Goal: Register for event/course

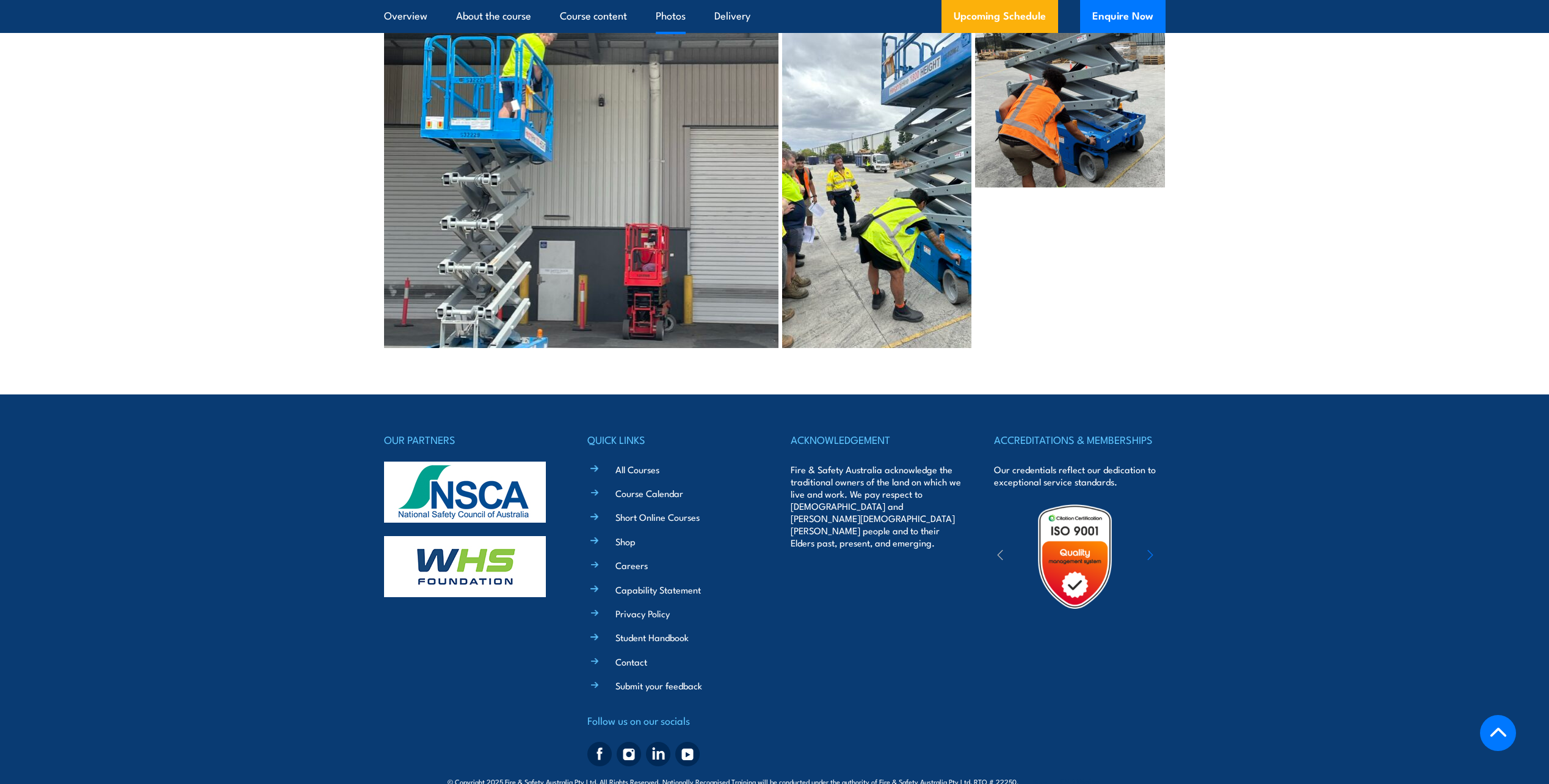
scroll to position [2869, 0]
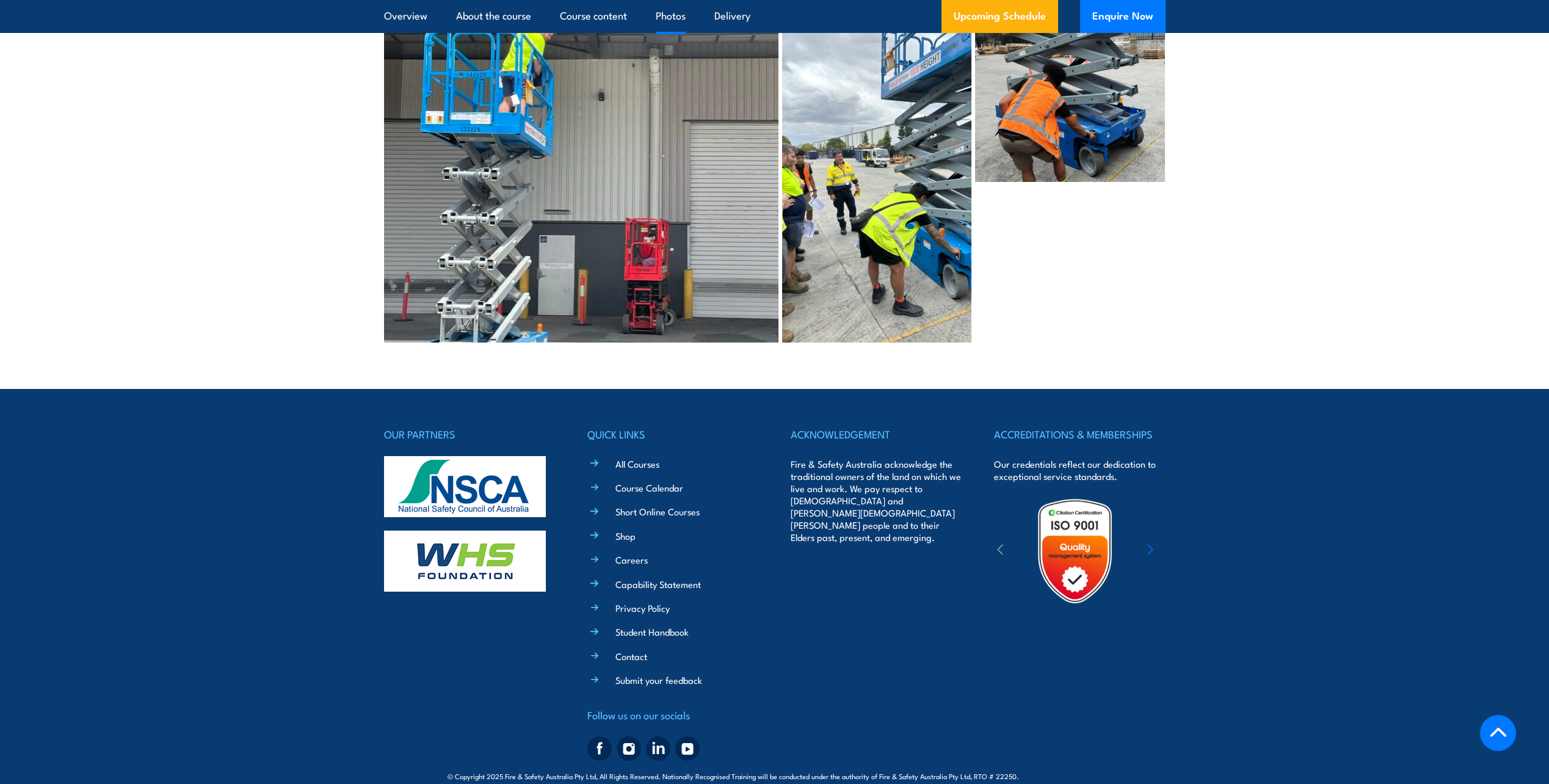
click at [1001, 770] on span "© Copyright 2025 Fire & Safety Australia Pty Ltd, All Rights Reserved. National…" at bounding box center [774, 776] width 654 height 12
copy span "22250"
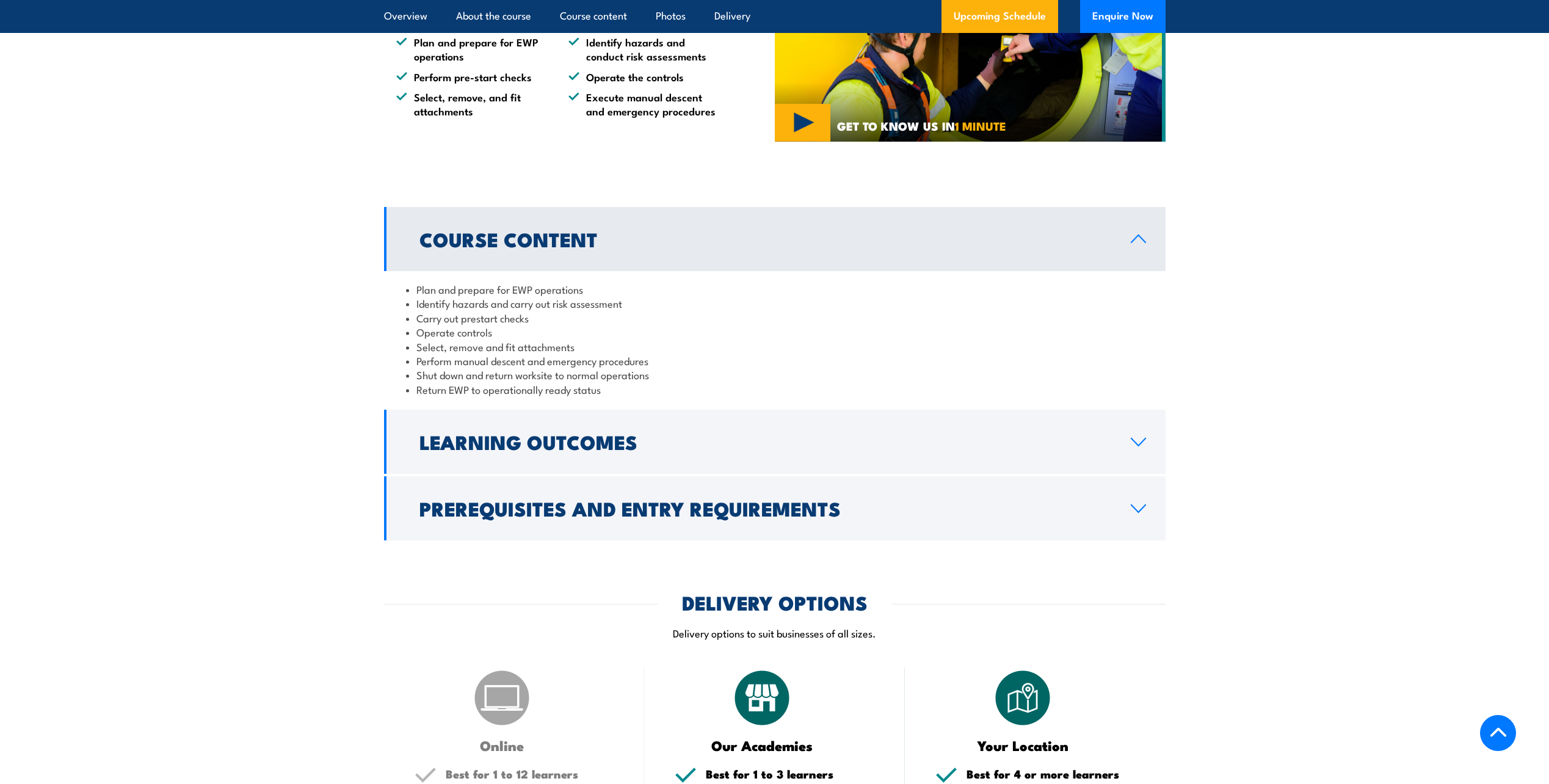
scroll to position [916, 0]
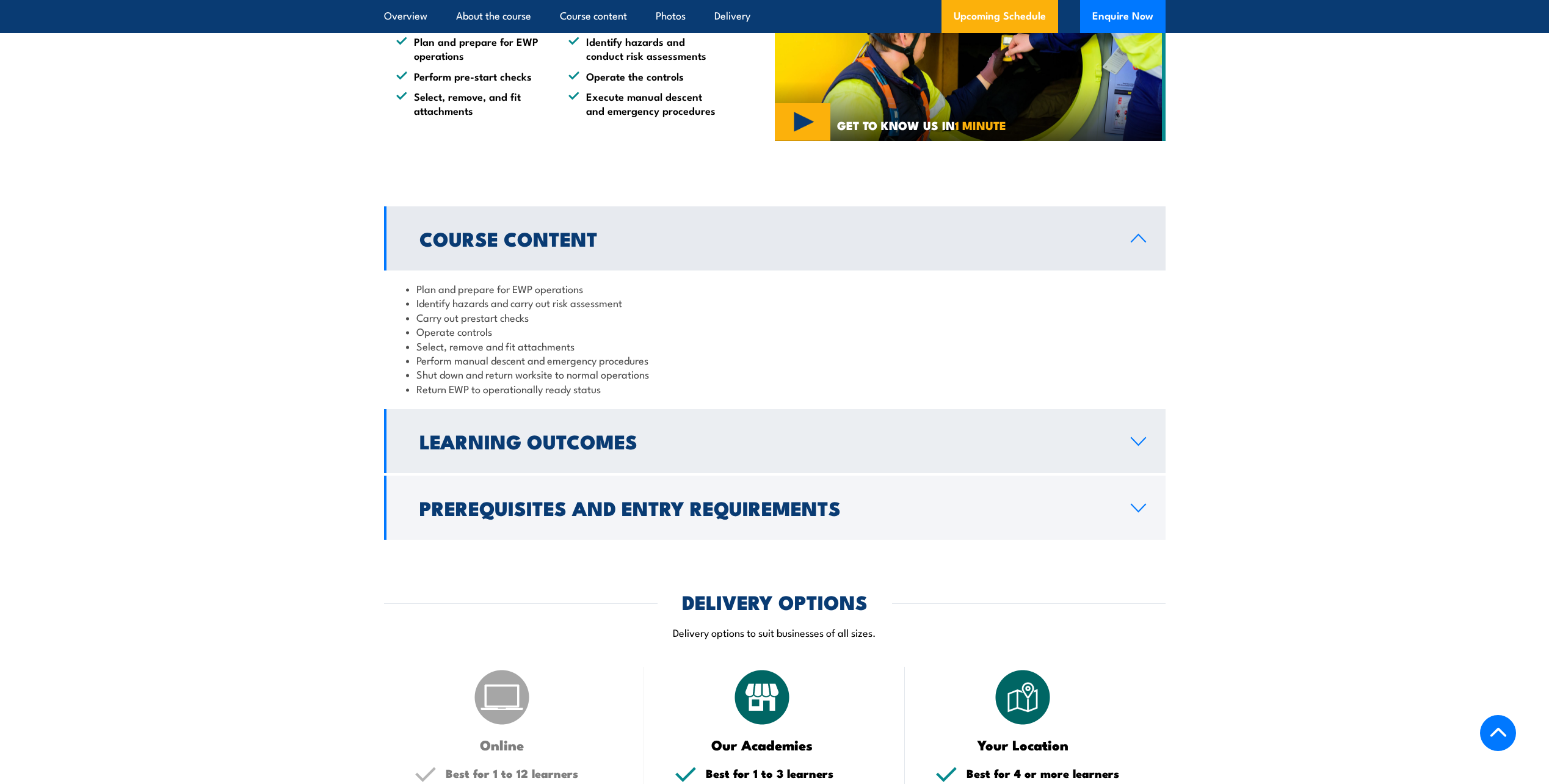
click at [510, 435] on h2 "Learning Outcomes" at bounding box center [765, 440] width 692 height 17
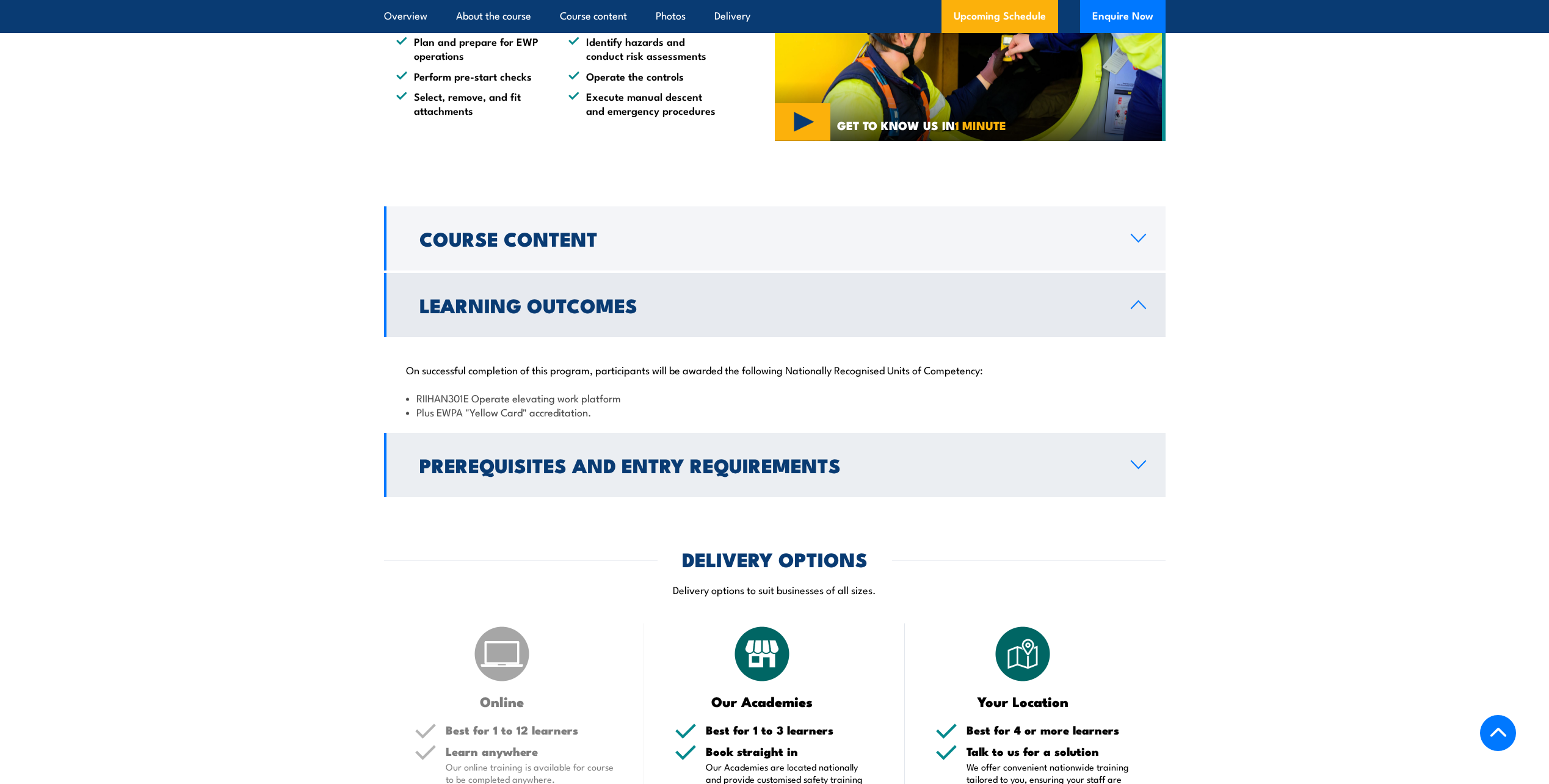
click at [535, 464] on h2 "Prerequisites and Entry Requirements" at bounding box center [765, 464] width 692 height 17
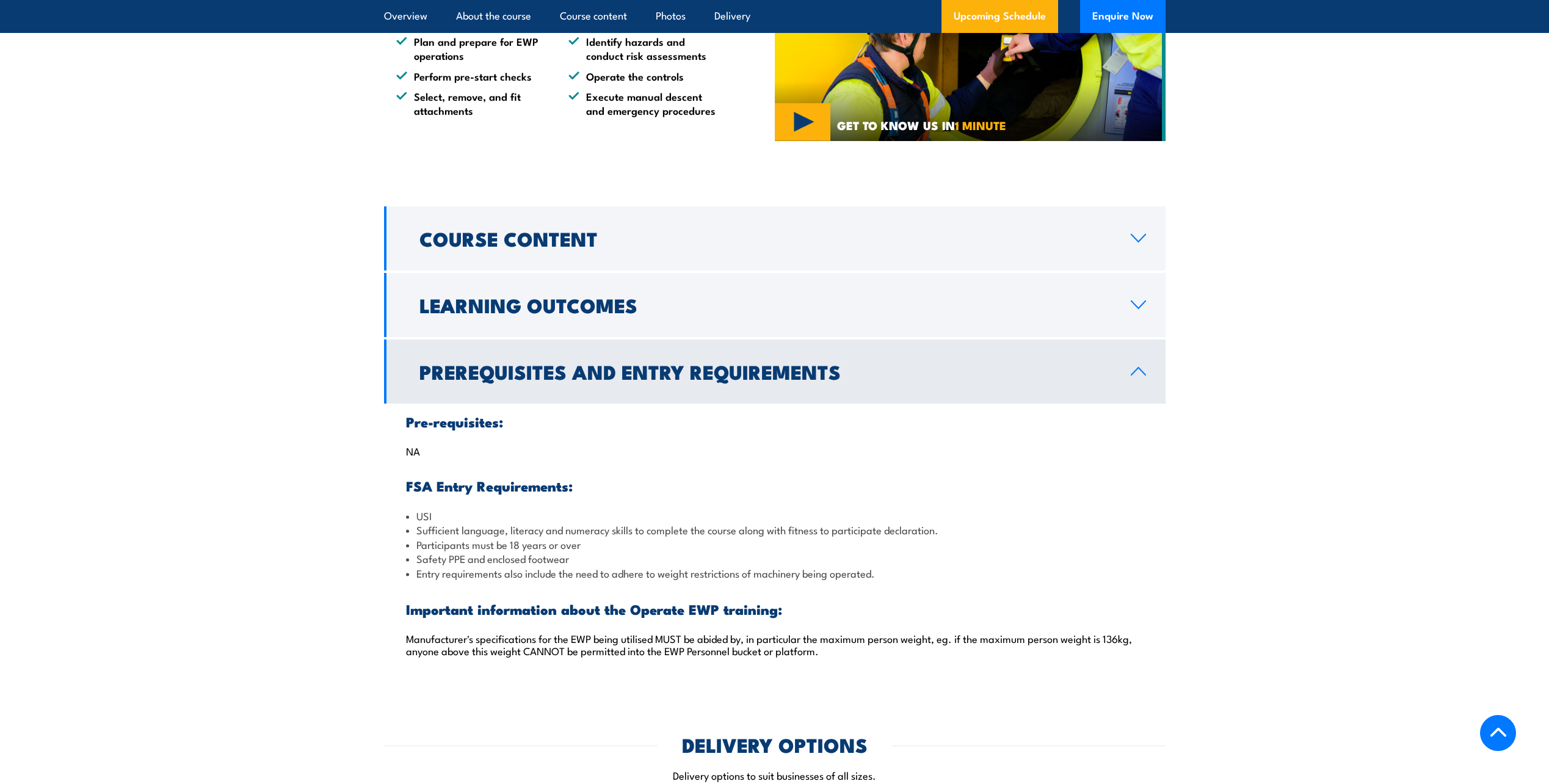
click at [547, 386] on link "Prerequisites and Entry Requirements" at bounding box center [774, 371] width 781 height 64
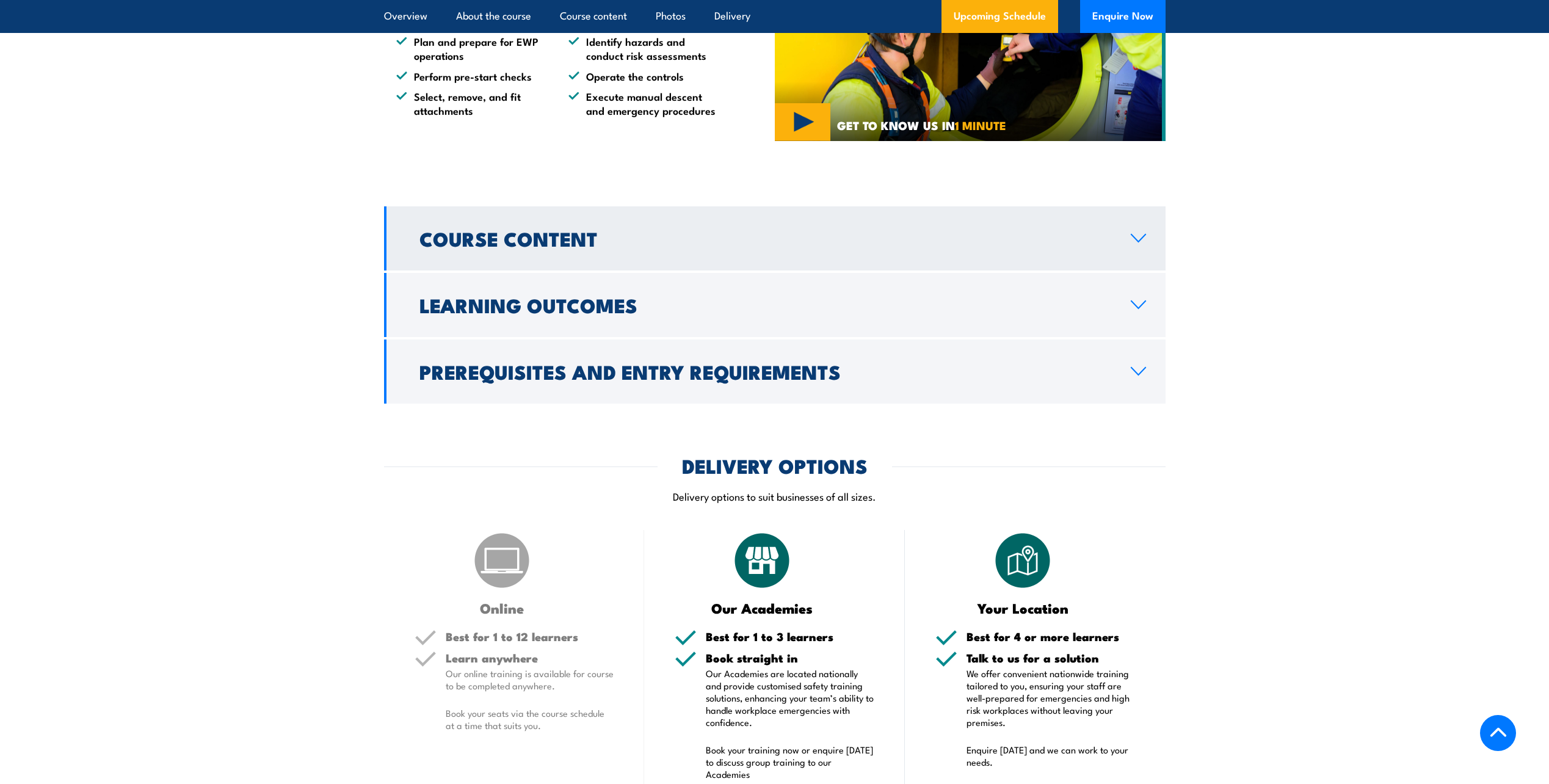
click at [489, 246] on h2 "Course Content" at bounding box center [765, 237] width 692 height 17
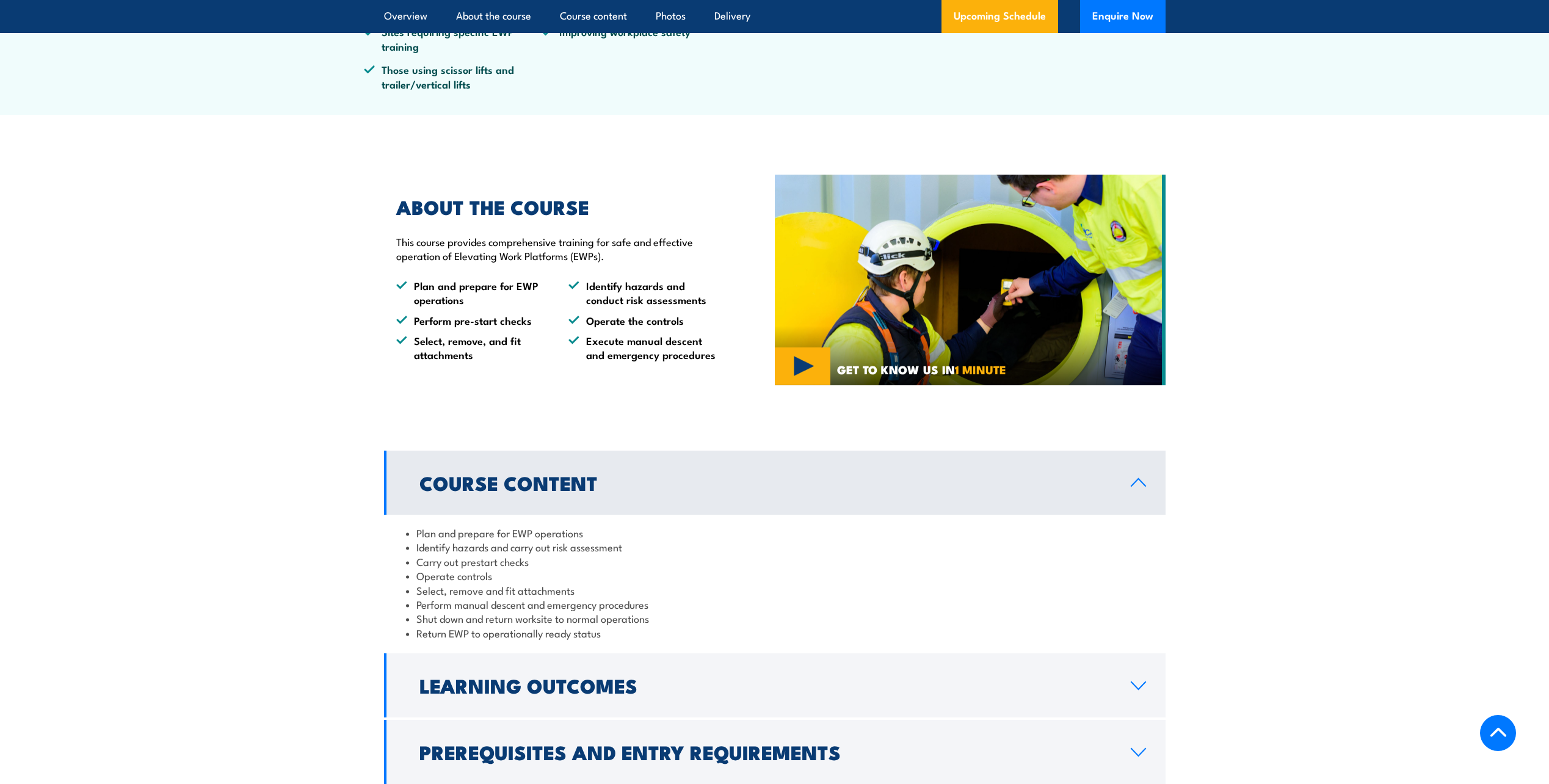
scroll to position [305, 0]
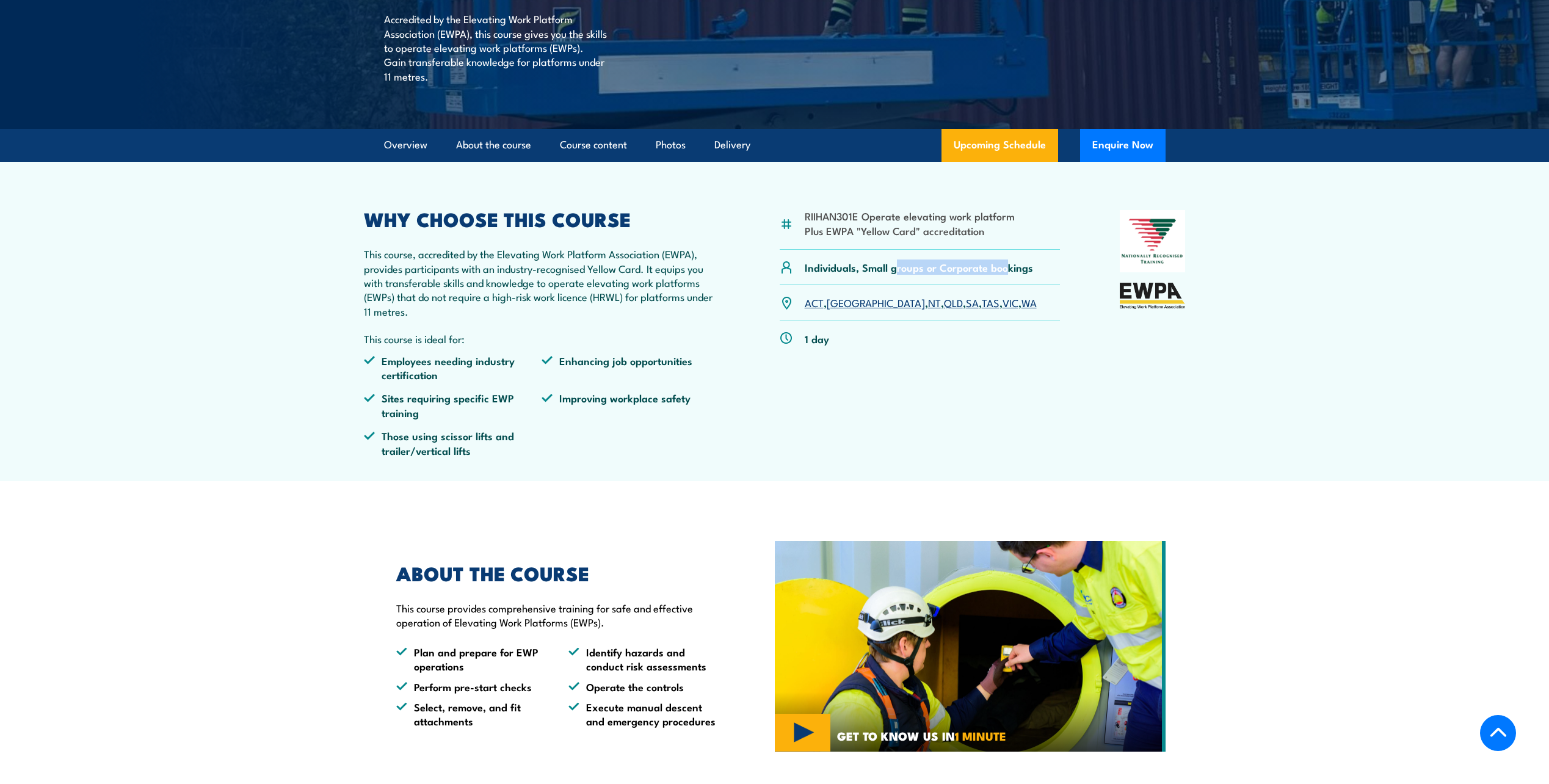
drag, startPoint x: 897, startPoint y: 273, endPoint x: 1008, endPoint y: 275, distance: 111.0
click at [1008, 275] on div "Individuals, Small groups or Corporate bookings" at bounding box center [920, 268] width 281 height 36
drag, startPoint x: 1008, startPoint y: 275, endPoint x: 976, endPoint y: 430, distance: 158.3
click at [976, 430] on div "RIIHAN301E Operate elevating work platform Plus EWPA "Yellow Card" accreditatio…" at bounding box center [920, 338] width 281 height 257
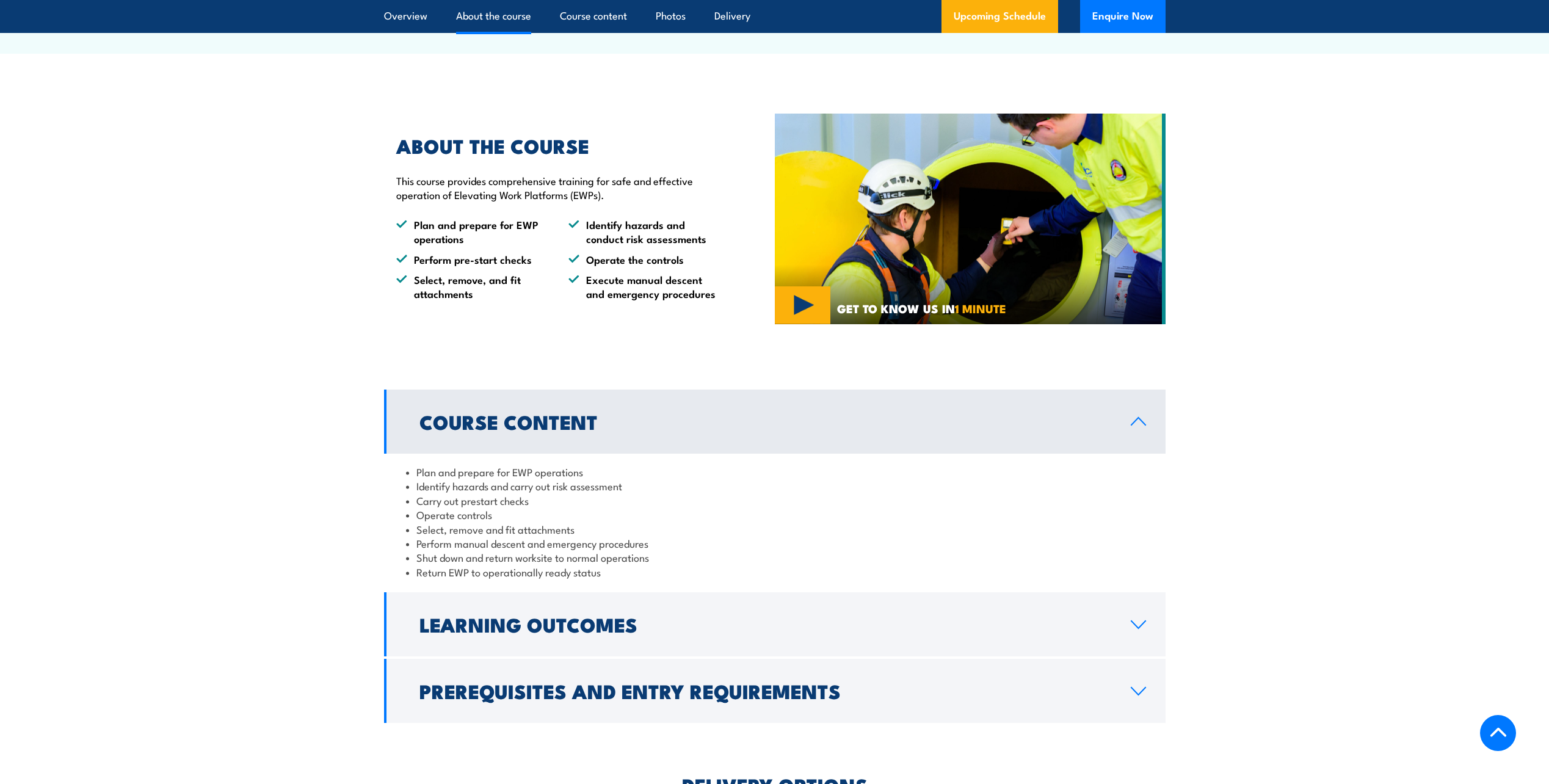
scroll to position [976, 0]
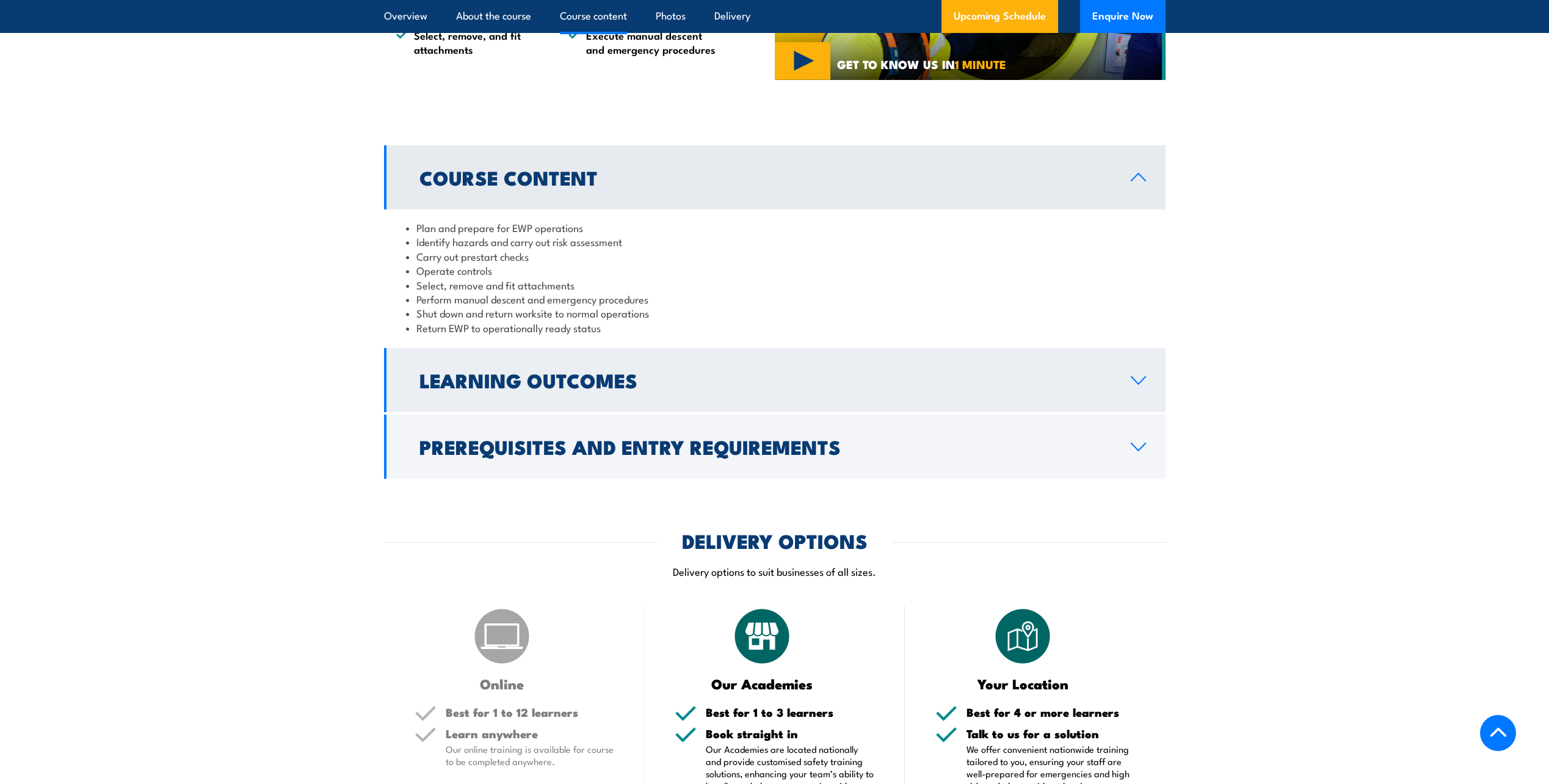
click at [521, 358] on link "Learning Outcomes" at bounding box center [774, 379] width 781 height 64
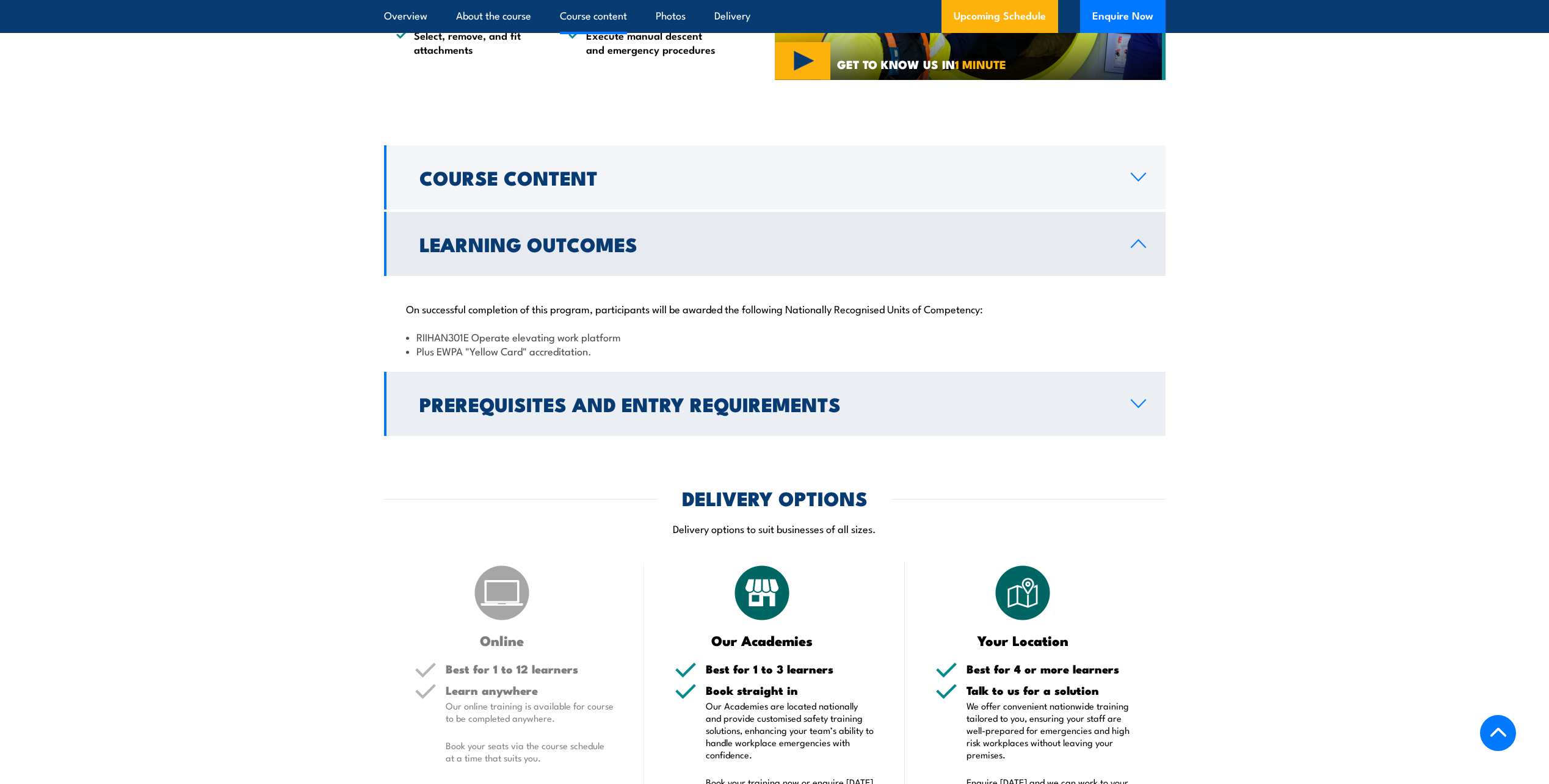
click at [522, 412] on h2 "Prerequisites and Entry Requirements" at bounding box center [765, 403] width 692 height 17
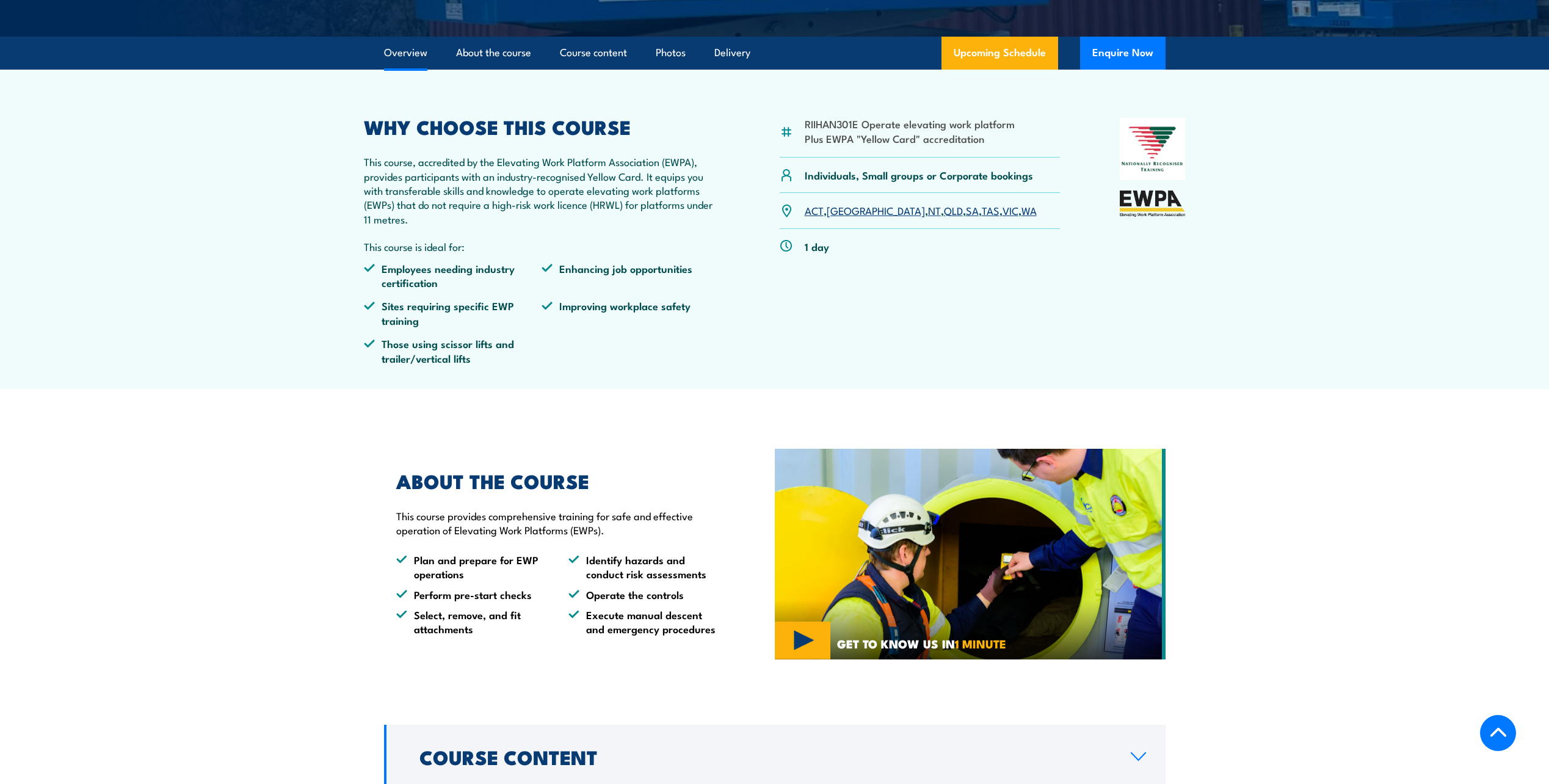
scroll to position [366, 0]
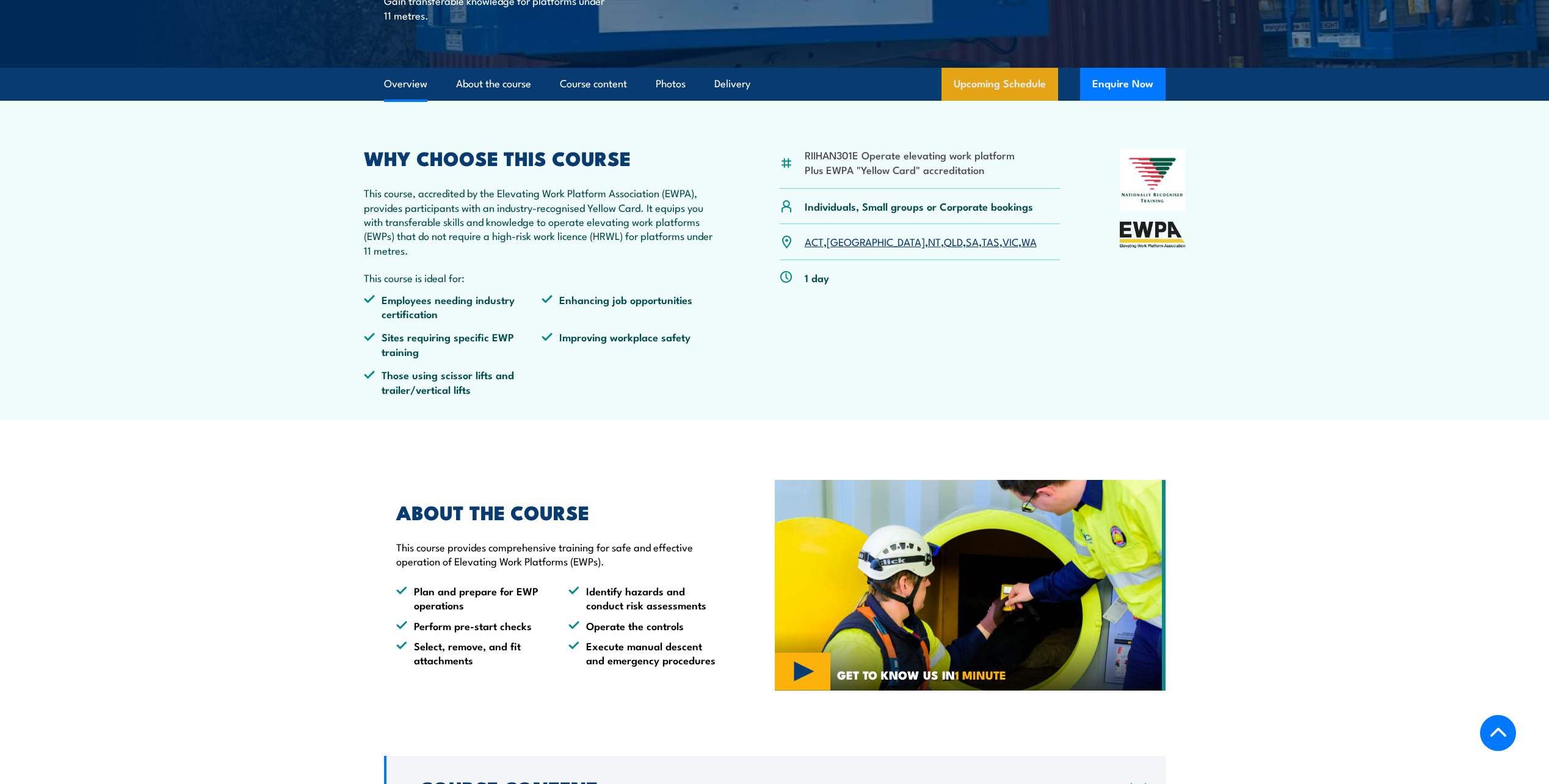
click at [993, 85] on link "Upcoming Schedule" at bounding box center [1000, 84] width 117 height 33
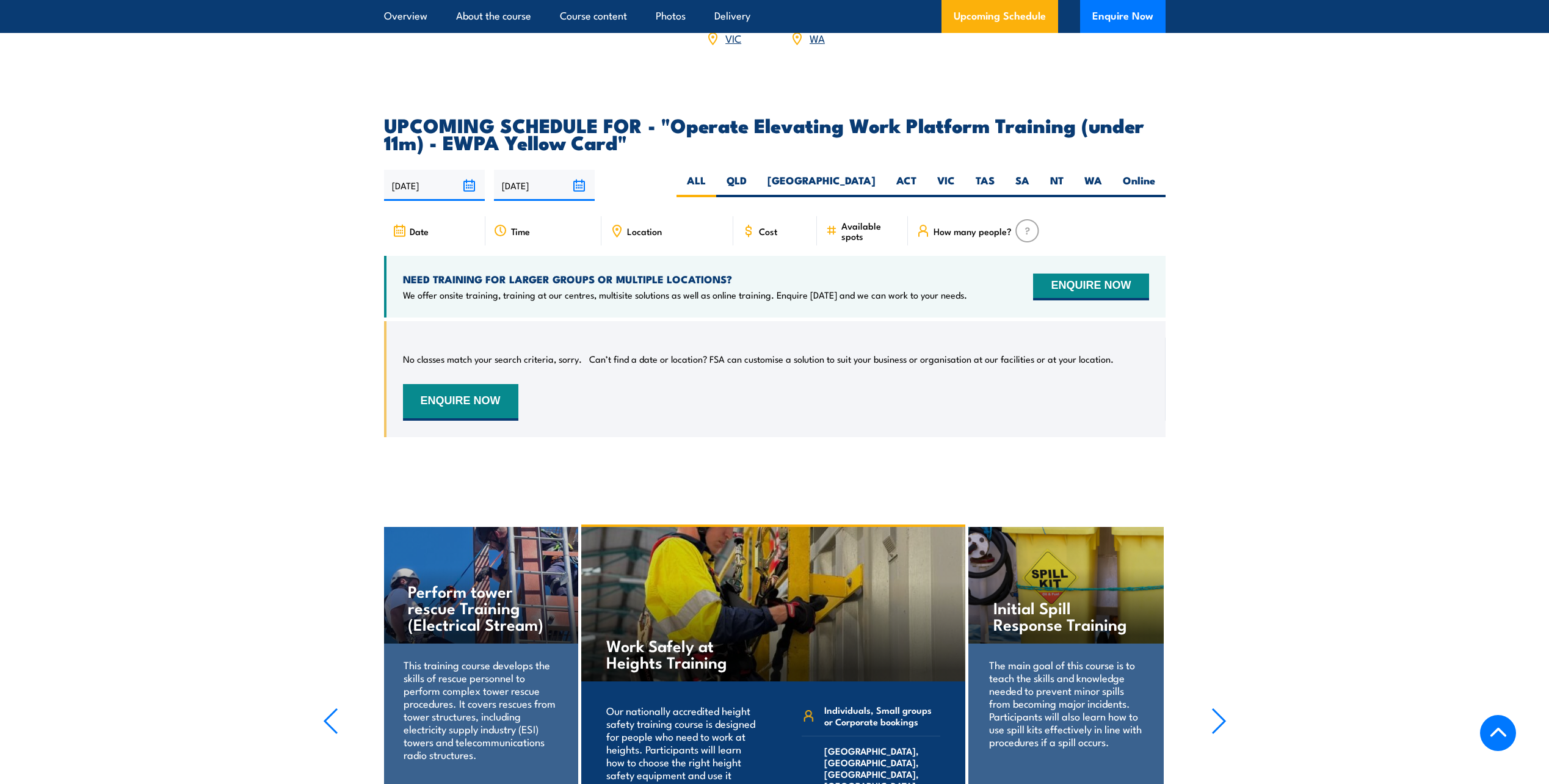
scroll to position [1999, 0]
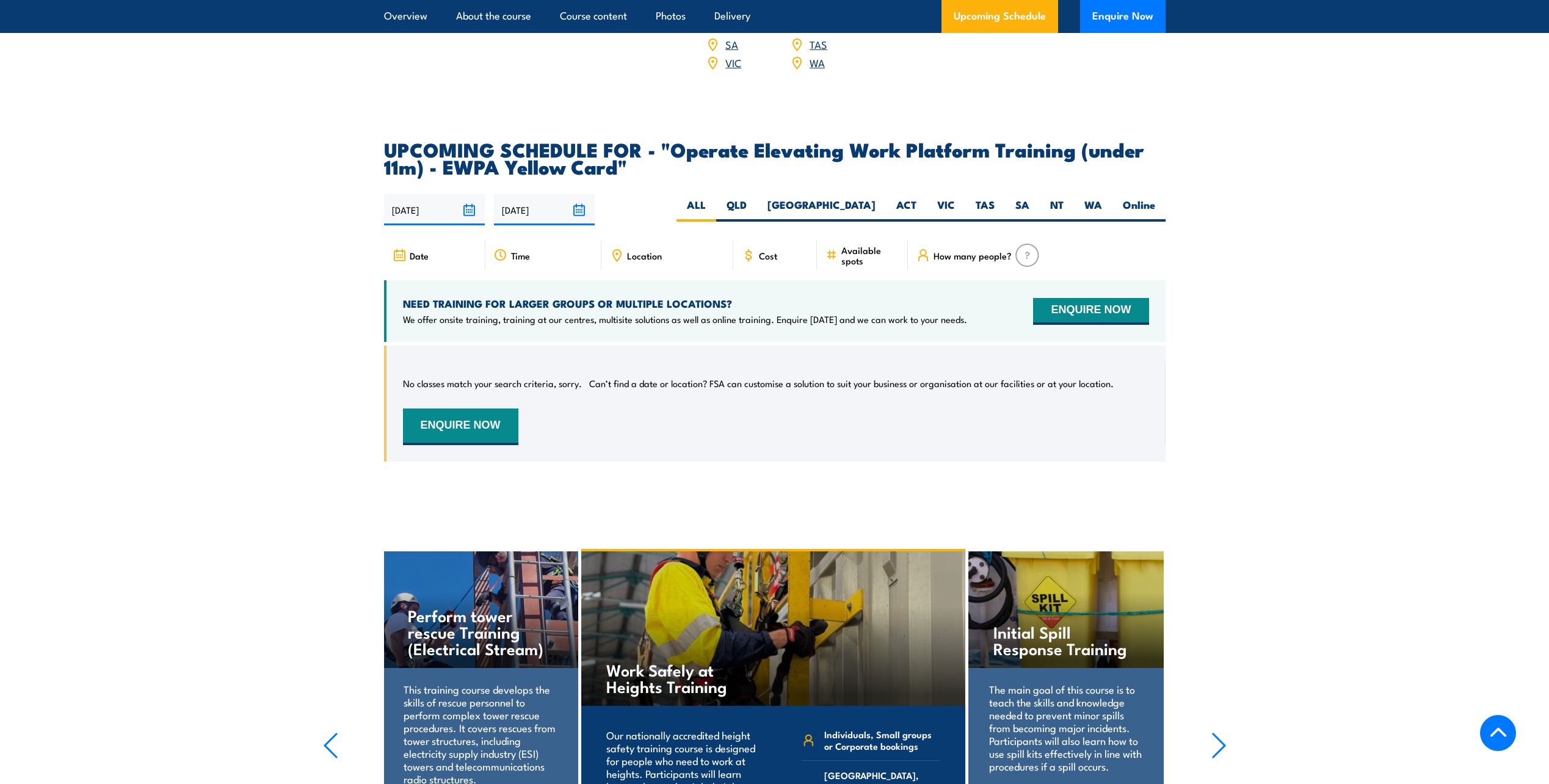
click at [763, 250] on span "Cost" at bounding box center [768, 255] width 18 height 10
click at [757, 197] on label "QLD" at bounding box center [736, 209] width 41 height 24
click at [755, 197] on input "QLD" at bounding box center [750, 201] width 8 height 8
radio input "true"
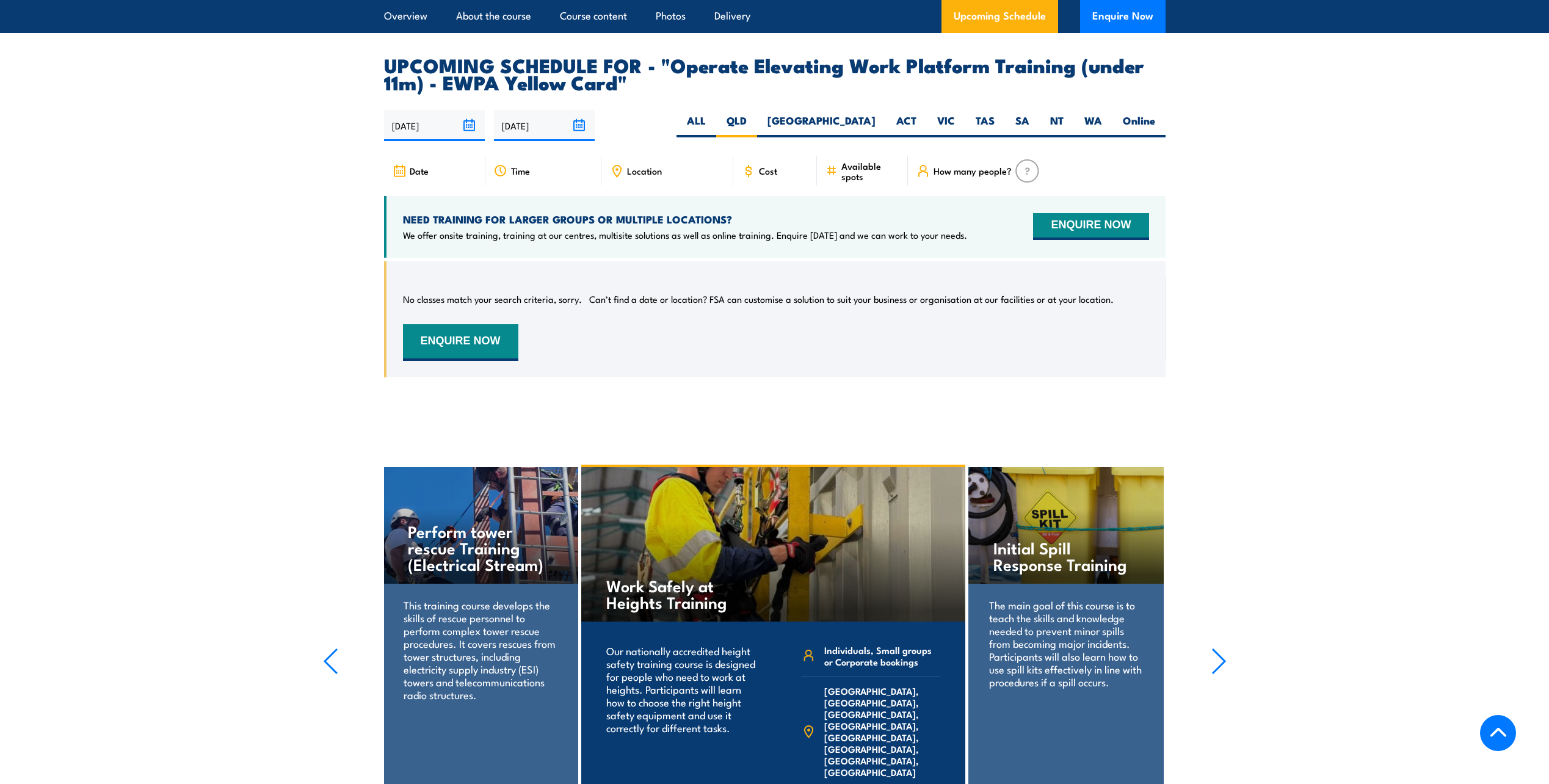
scroll to position [1856, 0]
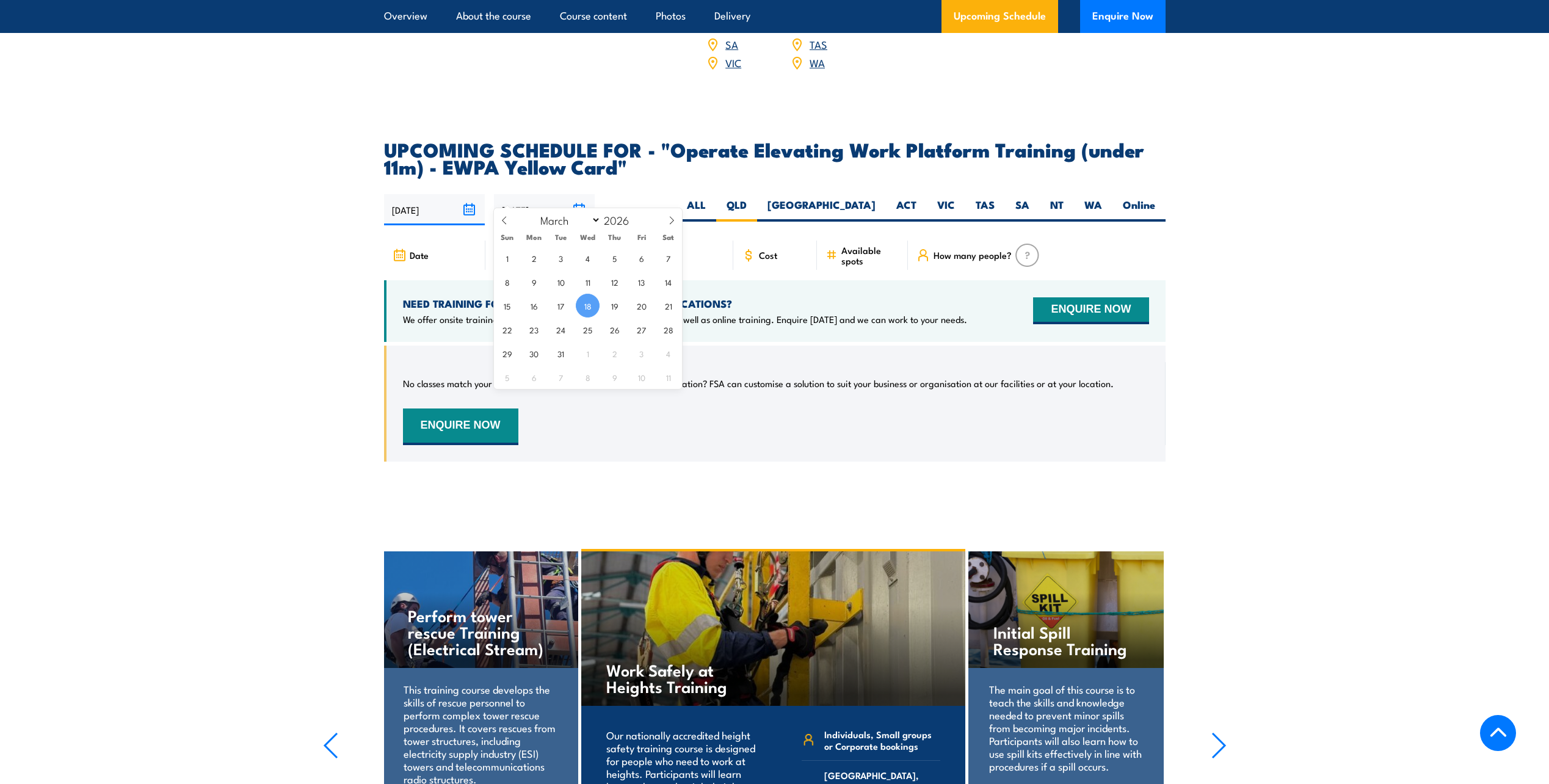
click at [578, 197] on input "[DATE]" at bounding box center [544, 209] width 101 height 31
click at [588, 337] on span "25" at bounding box center [587, 329] width 24 height 24
type input "25/03/2026"
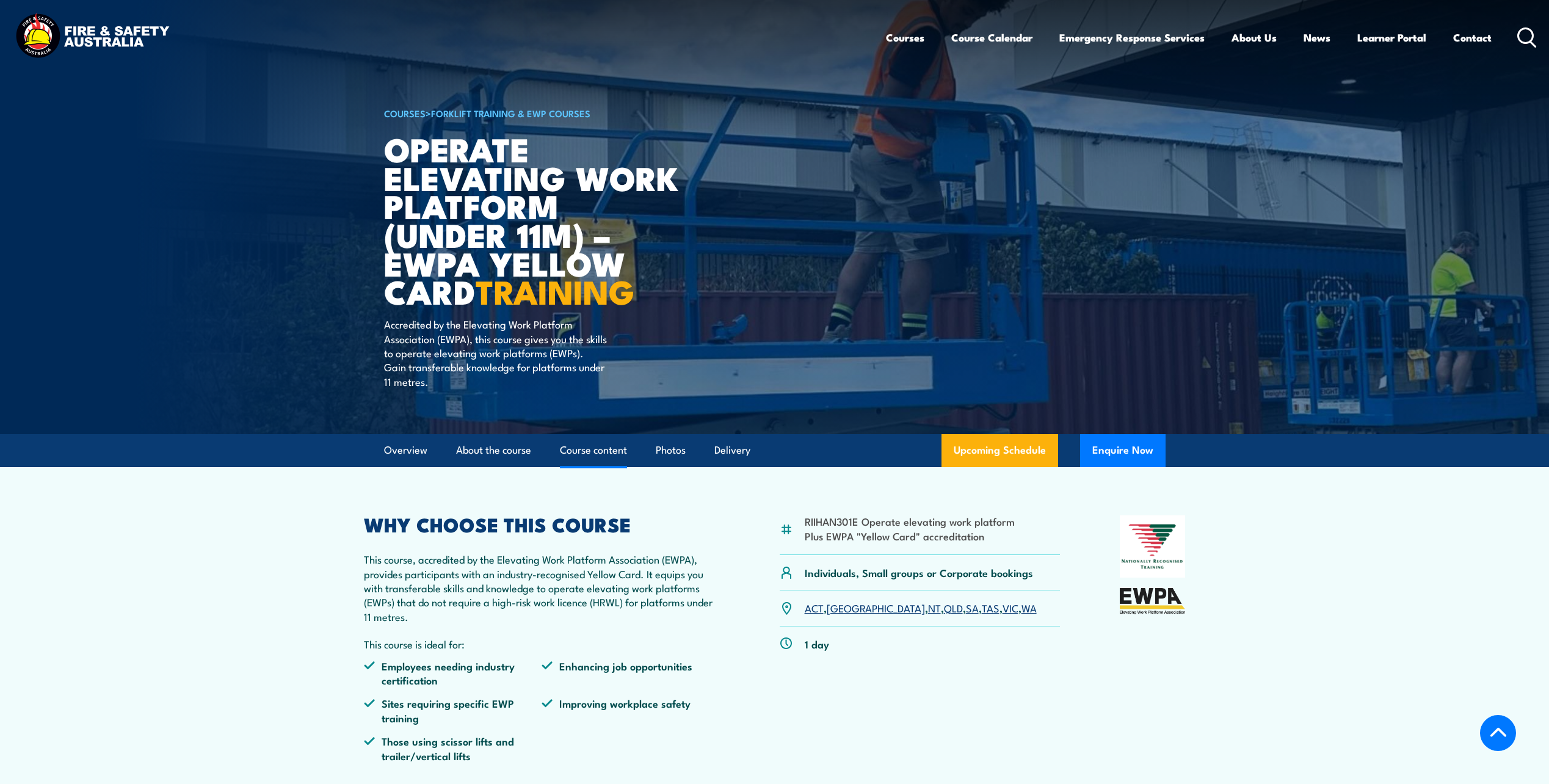
select select "8"
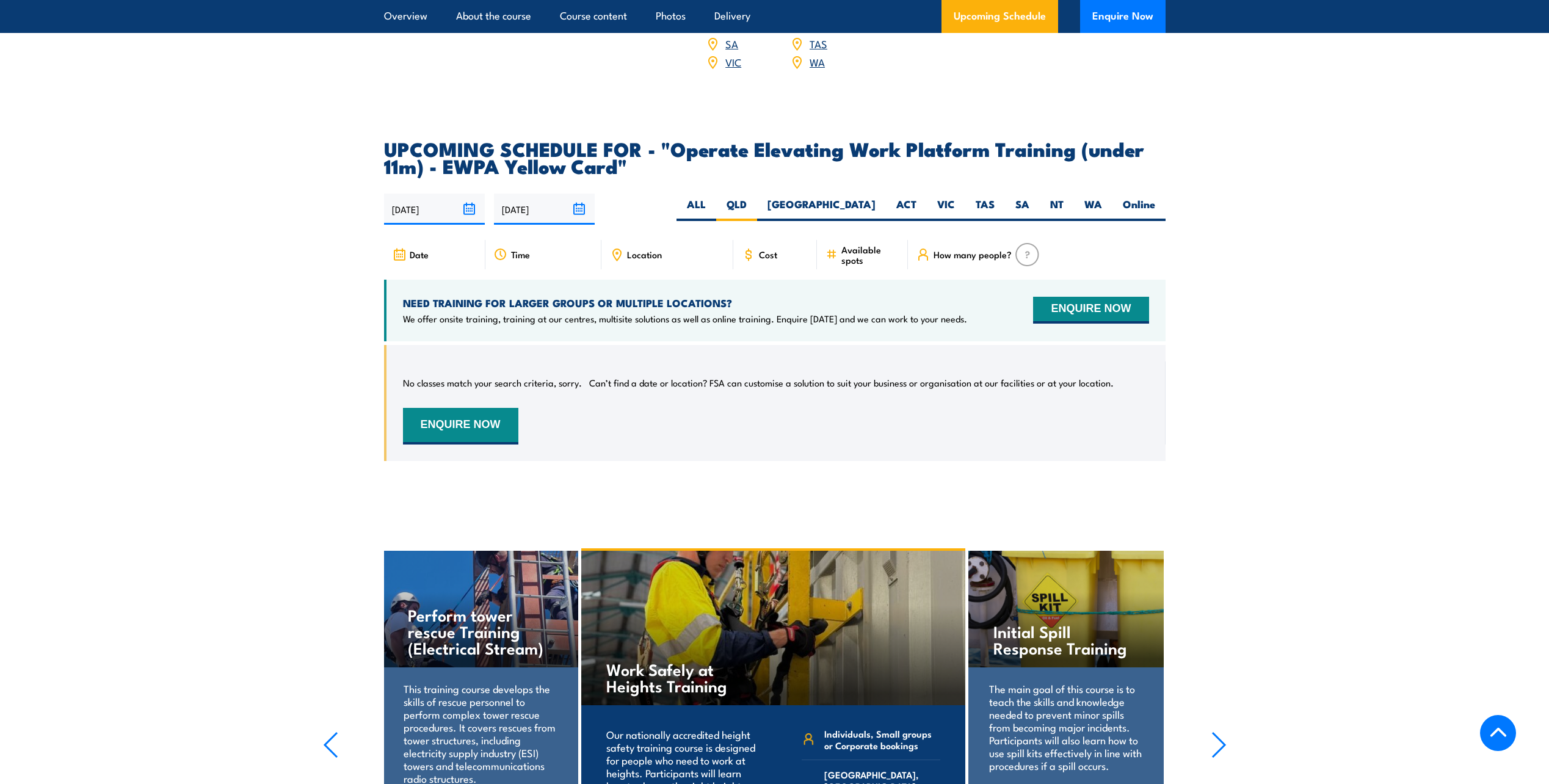
scroll to position [1856, 0]
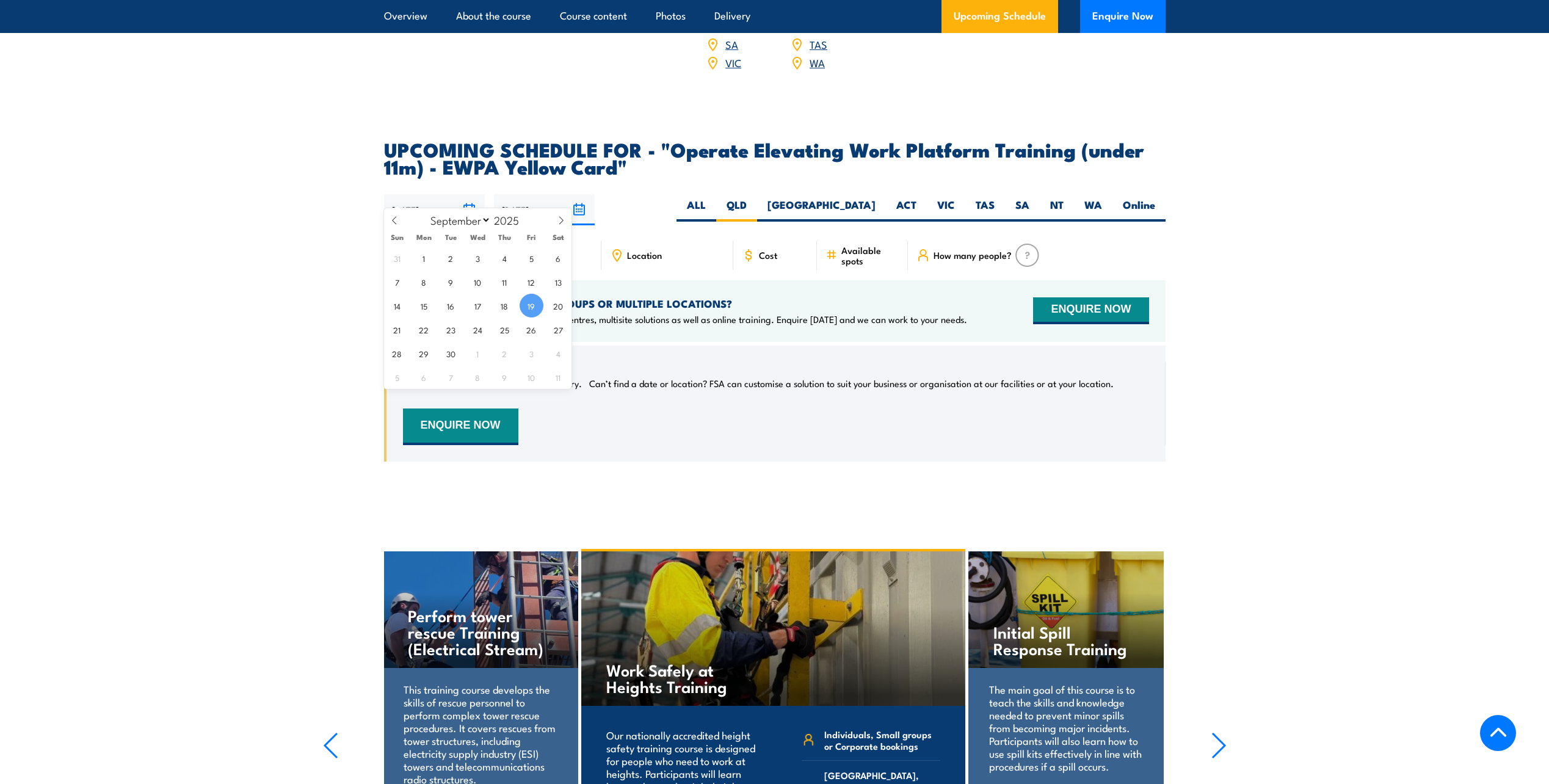
click at [470, 197] on input "[DATE]" at bounding box center [434, 209] width 101 height 31
click at [473, 305] on span "17" at bounding box center [478, 305] width 24 height 24
type input "17/09/2025"
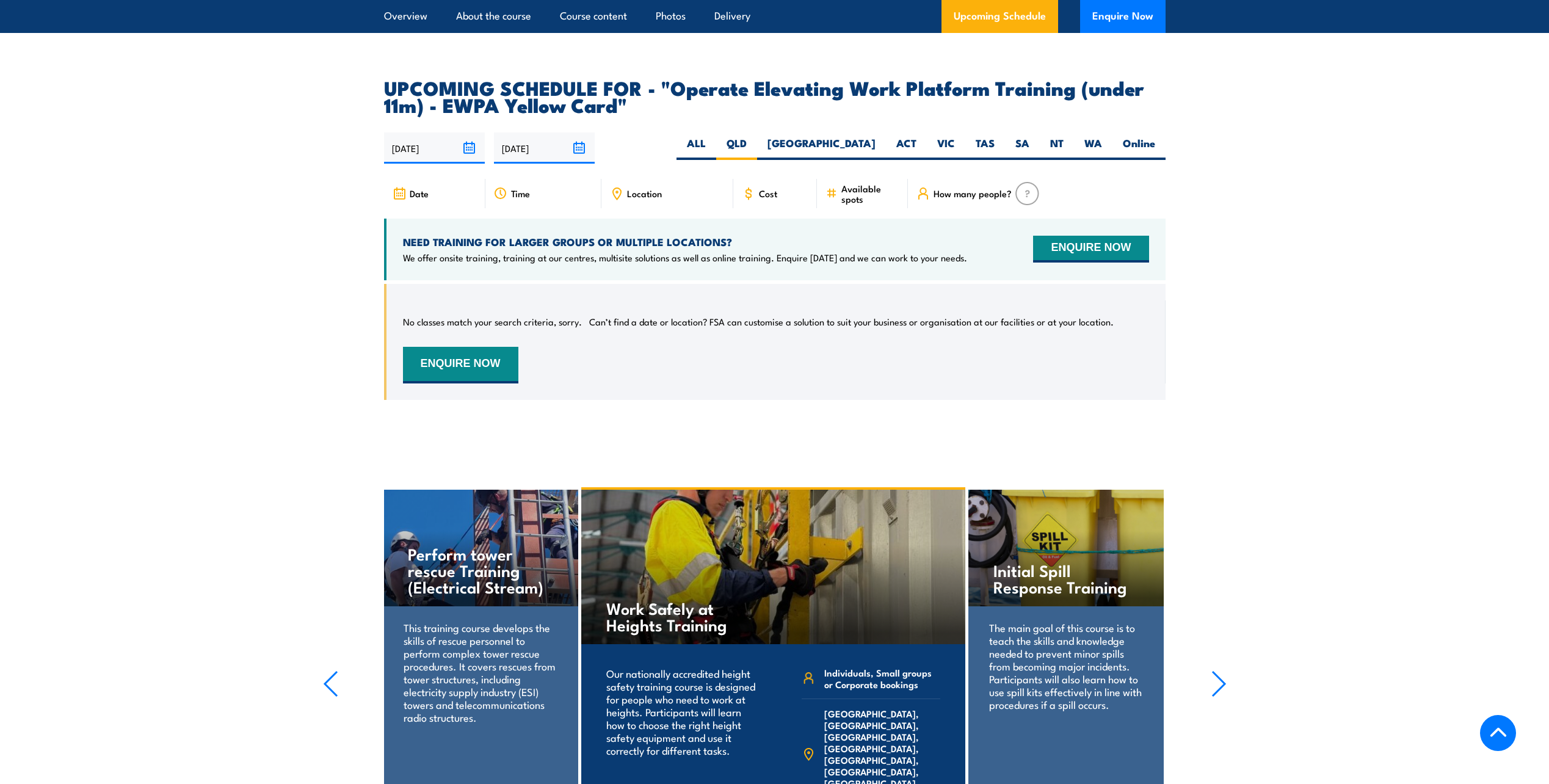
scroll to position [1918, 0]
click at [716, 137] on label "ALL" at bounding box center [696, 149] width 40 height 24
click at [714, 137] on input "ALL" at bounding box center [709, 141] width 8 height 8
radio input "true"
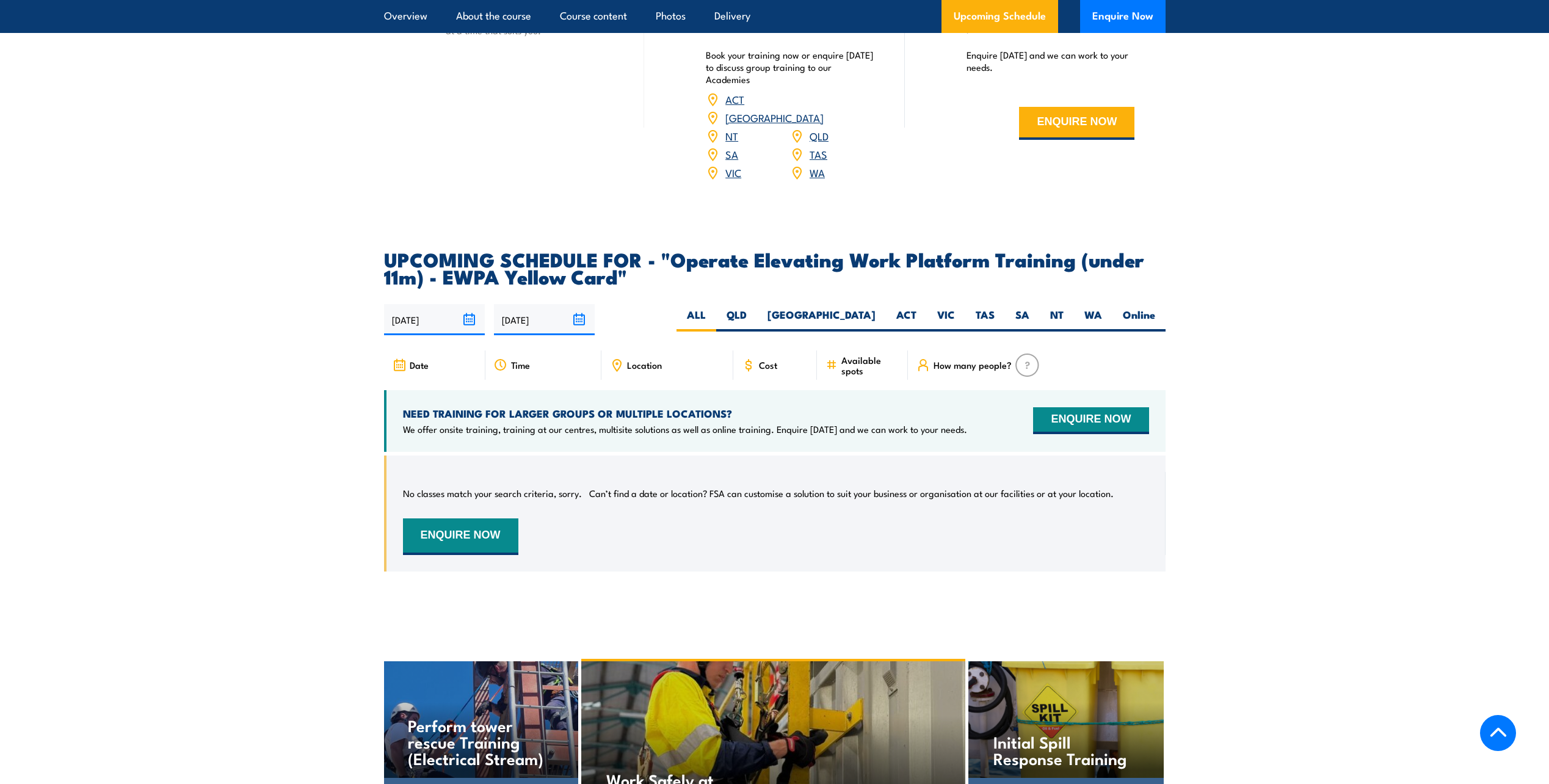
scroll to position [1368, 0]
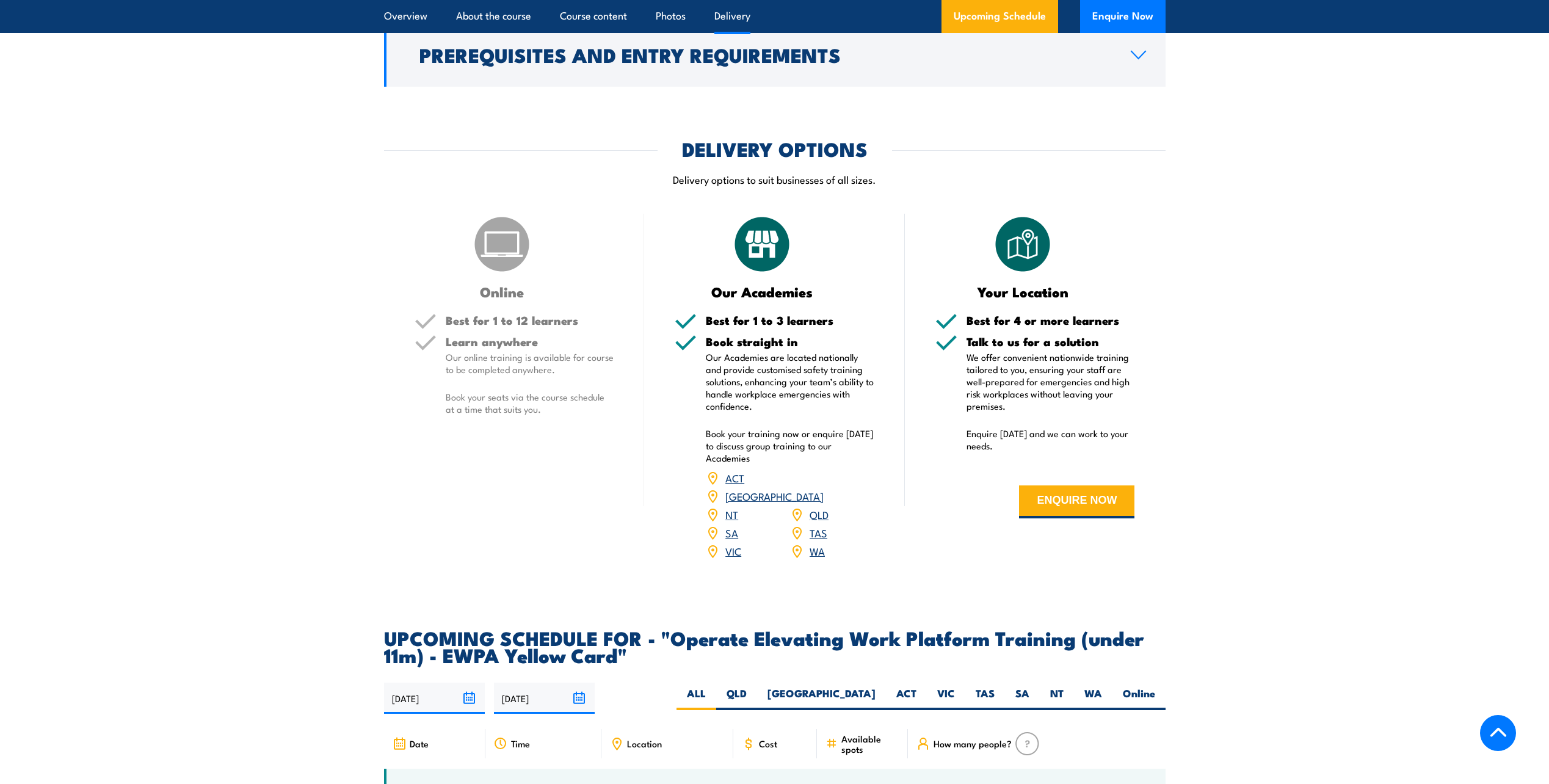
click at [820, 507] on link "QLD" at bounding box center [819, 514] width 19 height 15
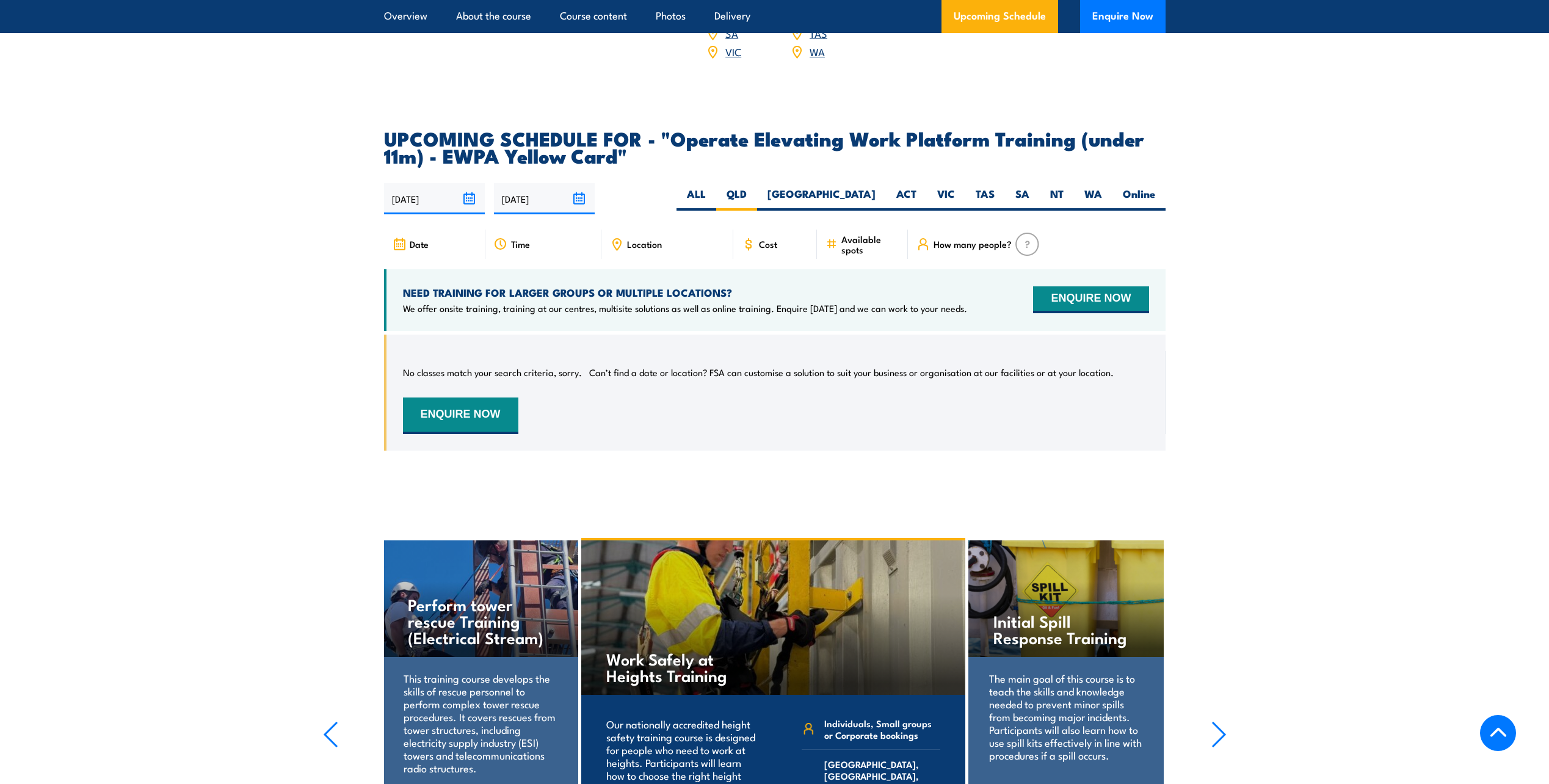
scroll to position [1978, 0]
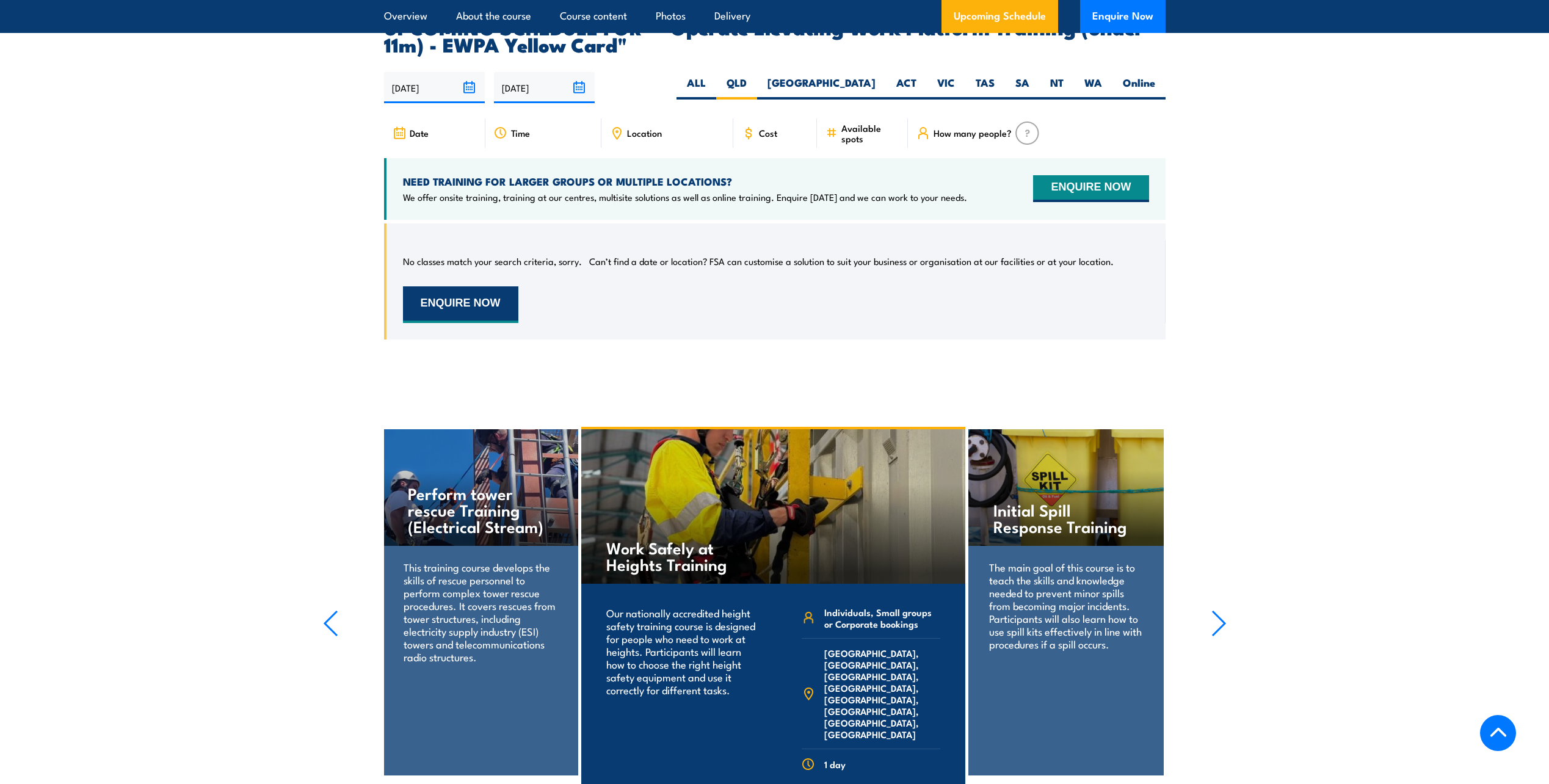
click at [495, 288] on button "ENQUIRE NOW" at bounding box center [461, 305] width 115 height 37
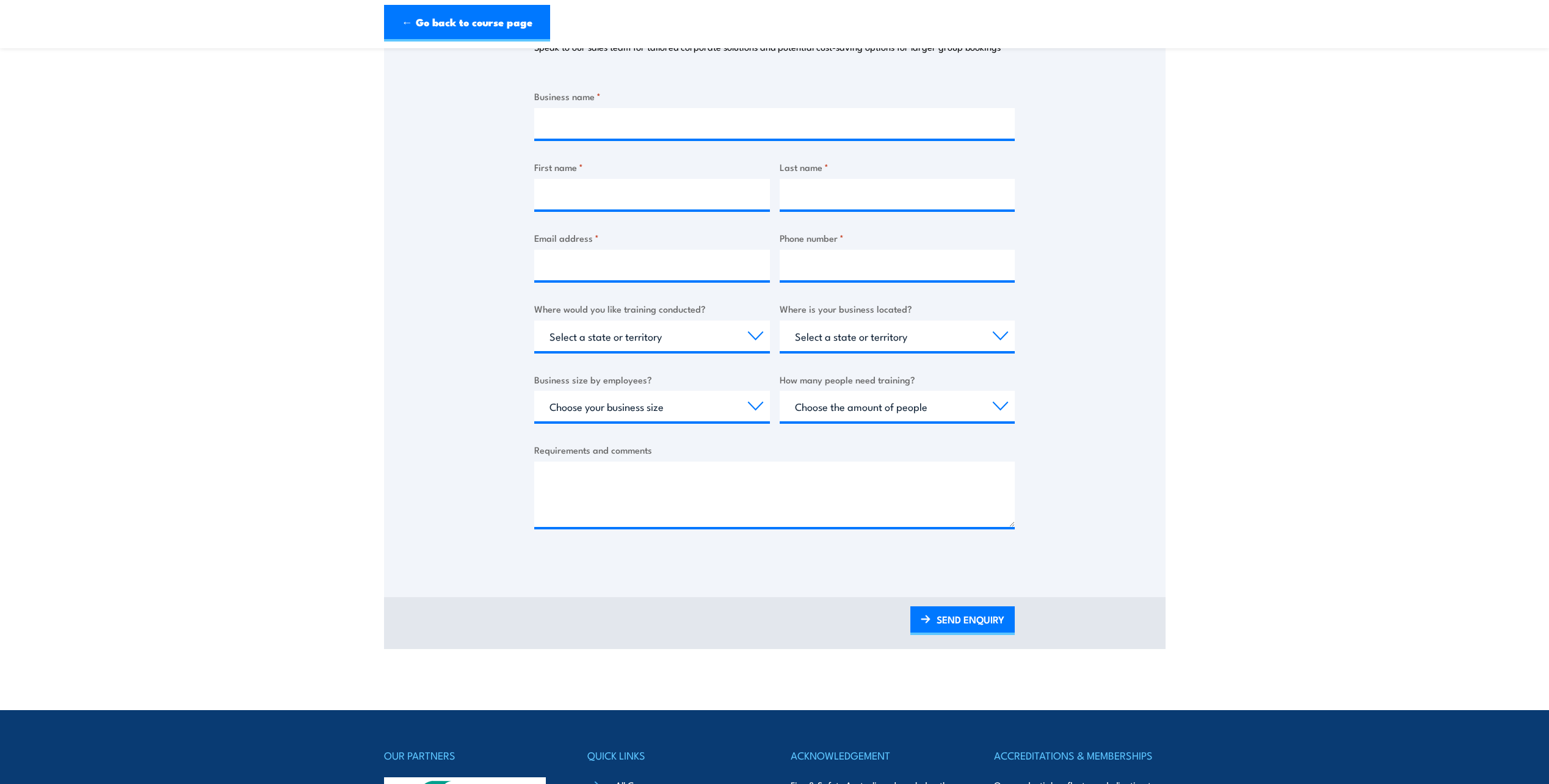
scroll to position [366, 0]
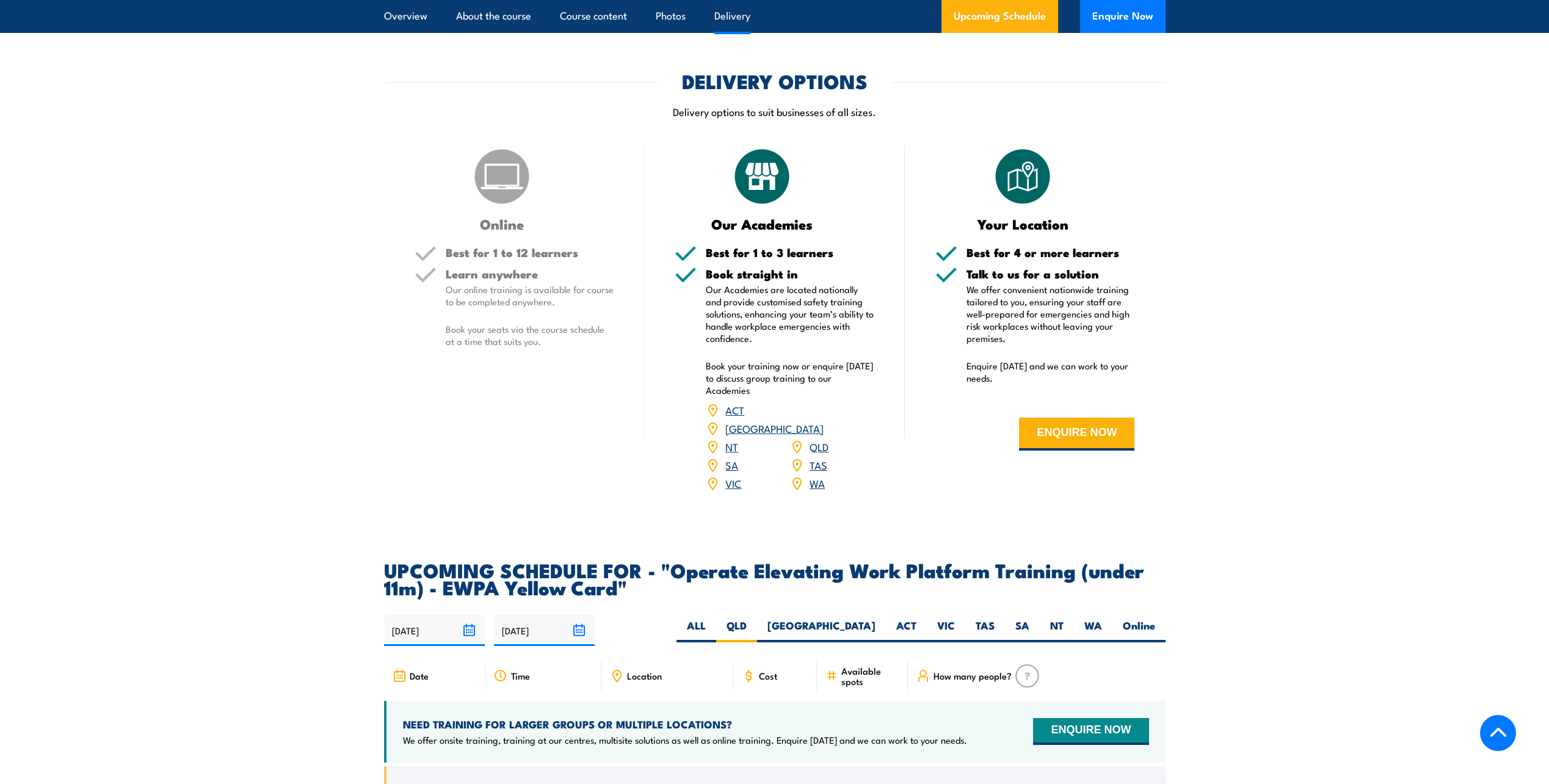
scroll to position [1680, 0]
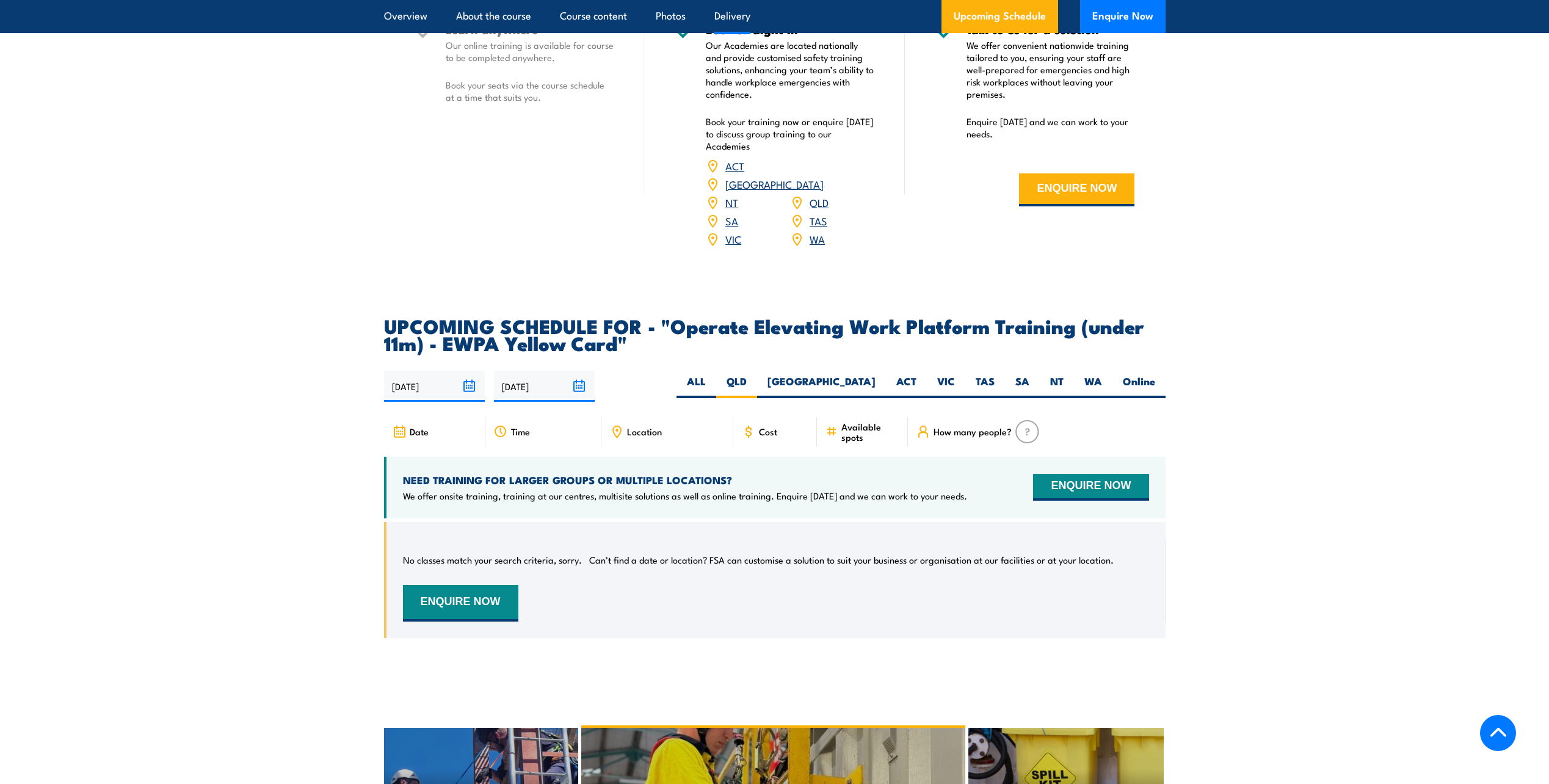
click at [535, 374] on input "18/03/2026" at bounding box center [544, 386] width 101 height 31
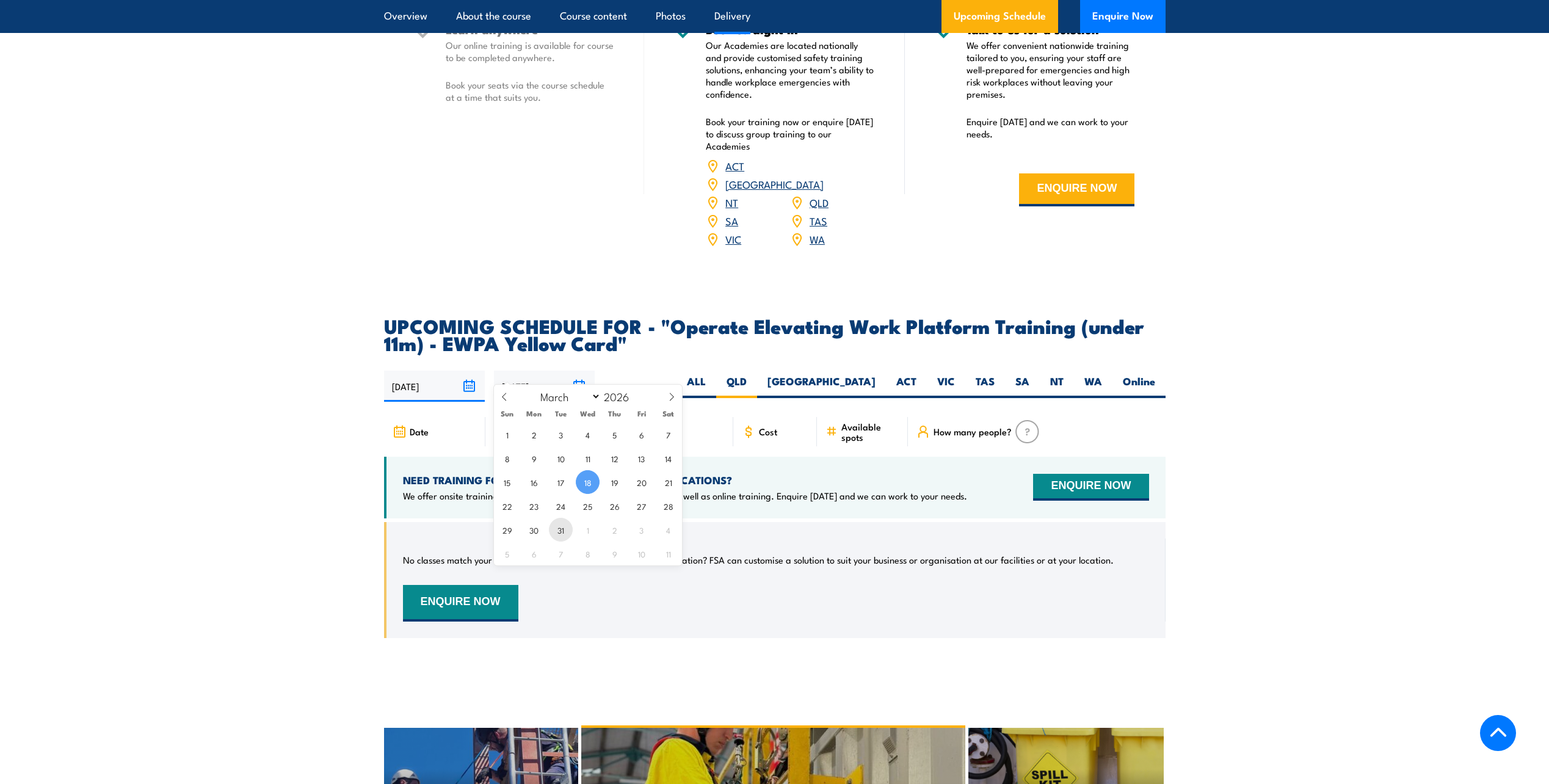
click at [567, 535] on span "31" at bounding box center [561, 530] width 24 height 24
type input "31/03/2026"
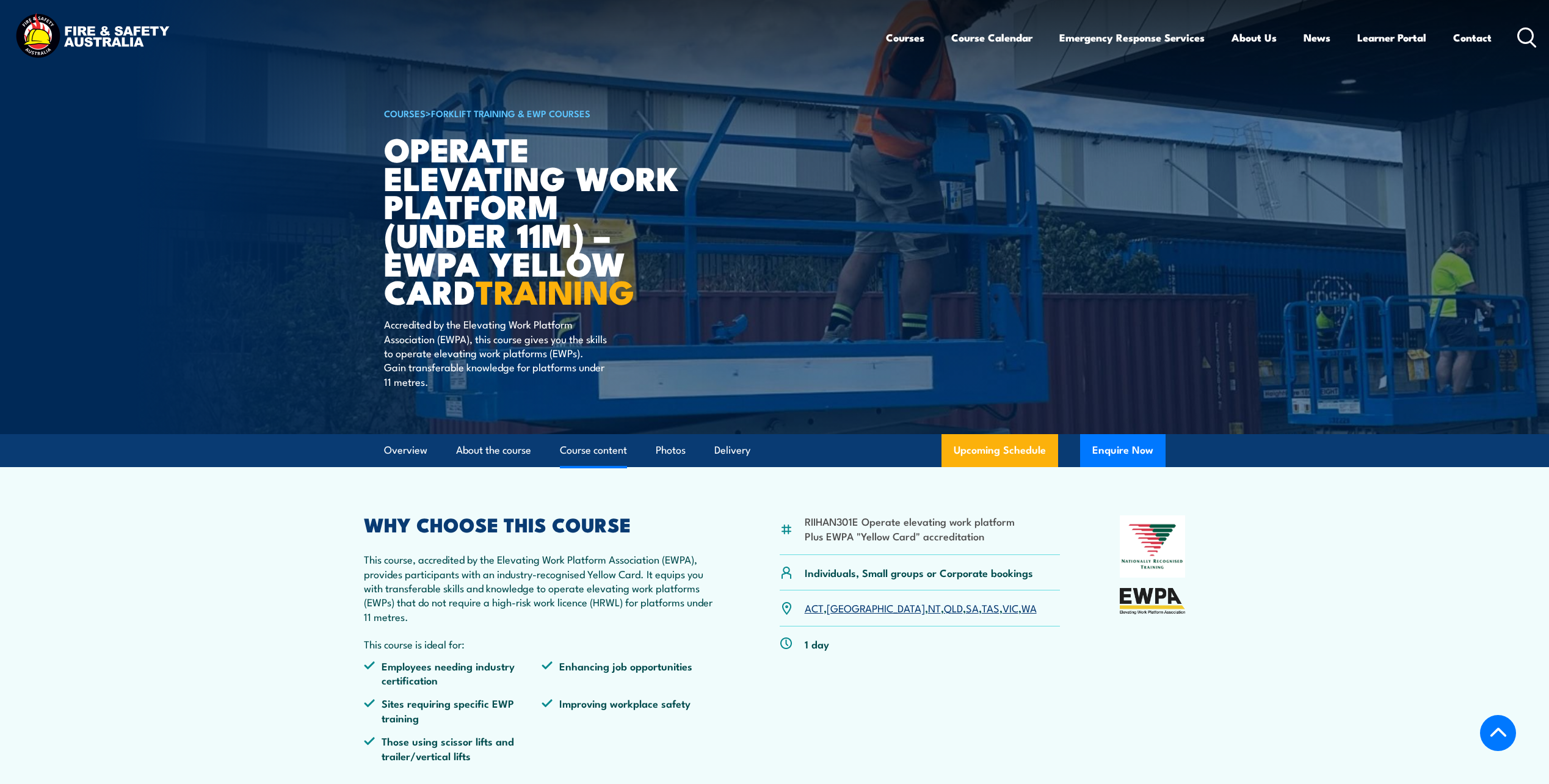
select select "8"
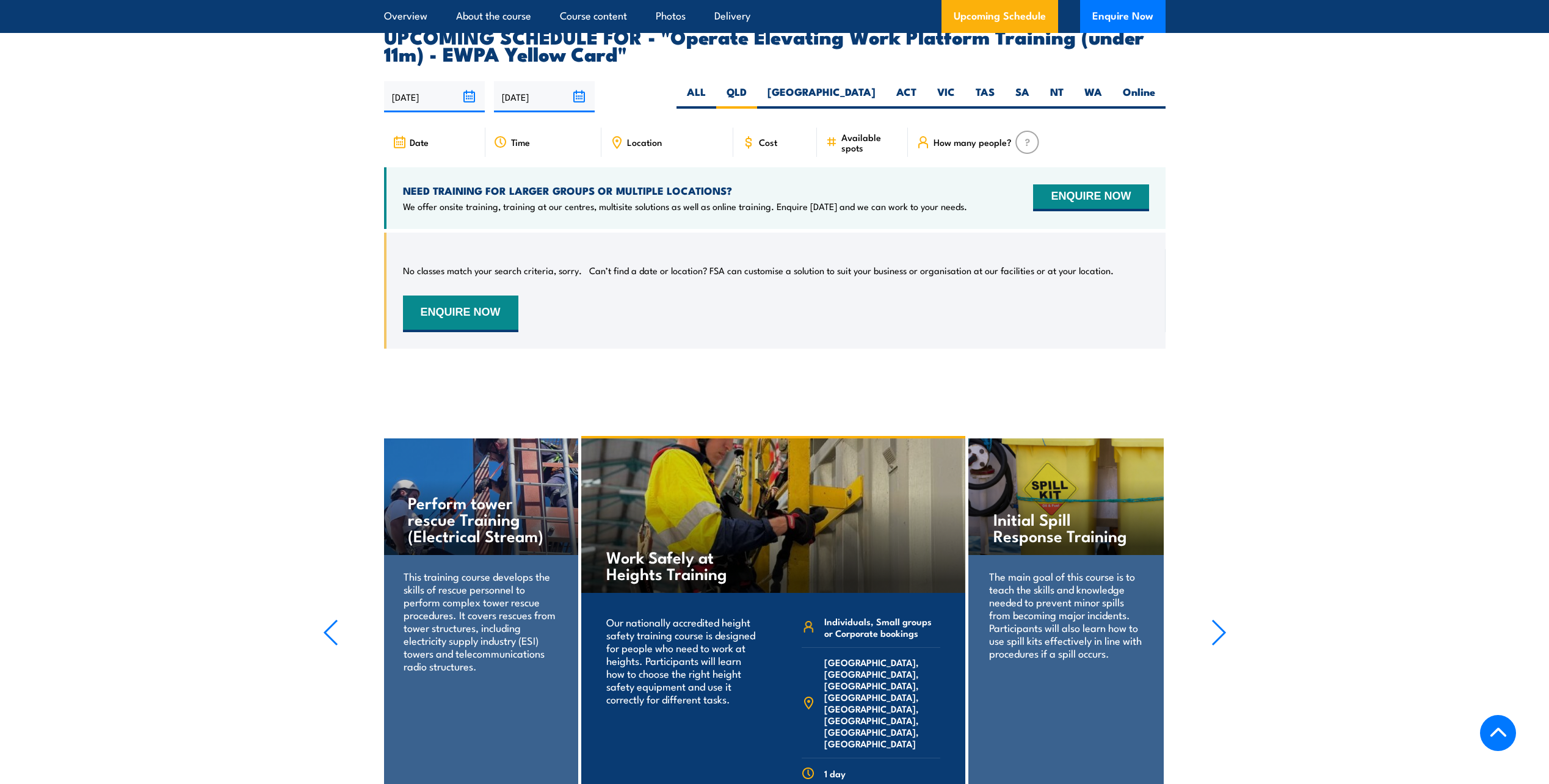
scroll to position [1978, 0]
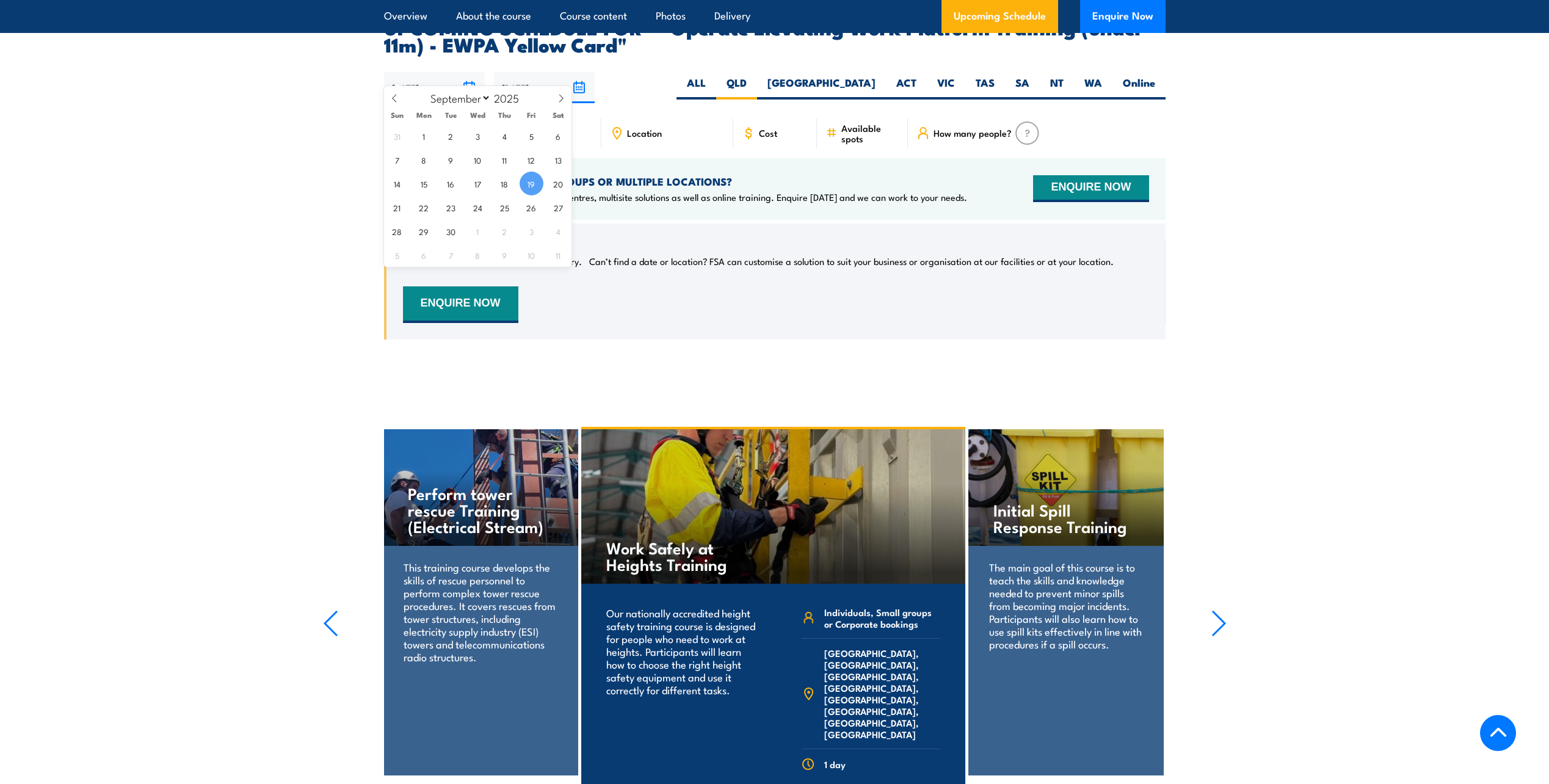
click at [443, 78] on input "[DATE]" at bounding box center [434, 87] width 101 height 31
click at [431, 133] on span "1" at bounding box center [424, 136] width 24 height 24
type input "01/09/2025"
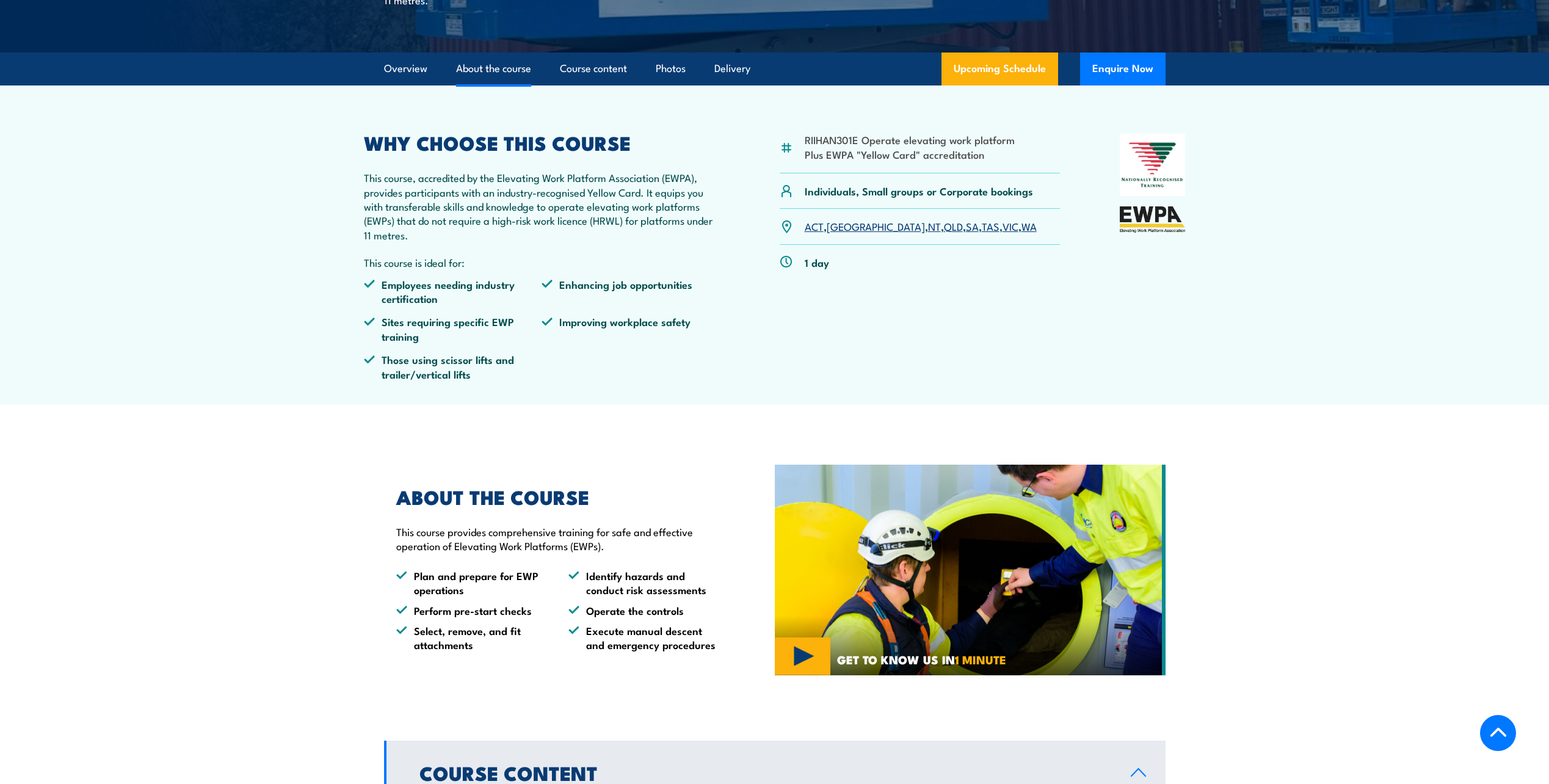
scroll to position [87, 0]
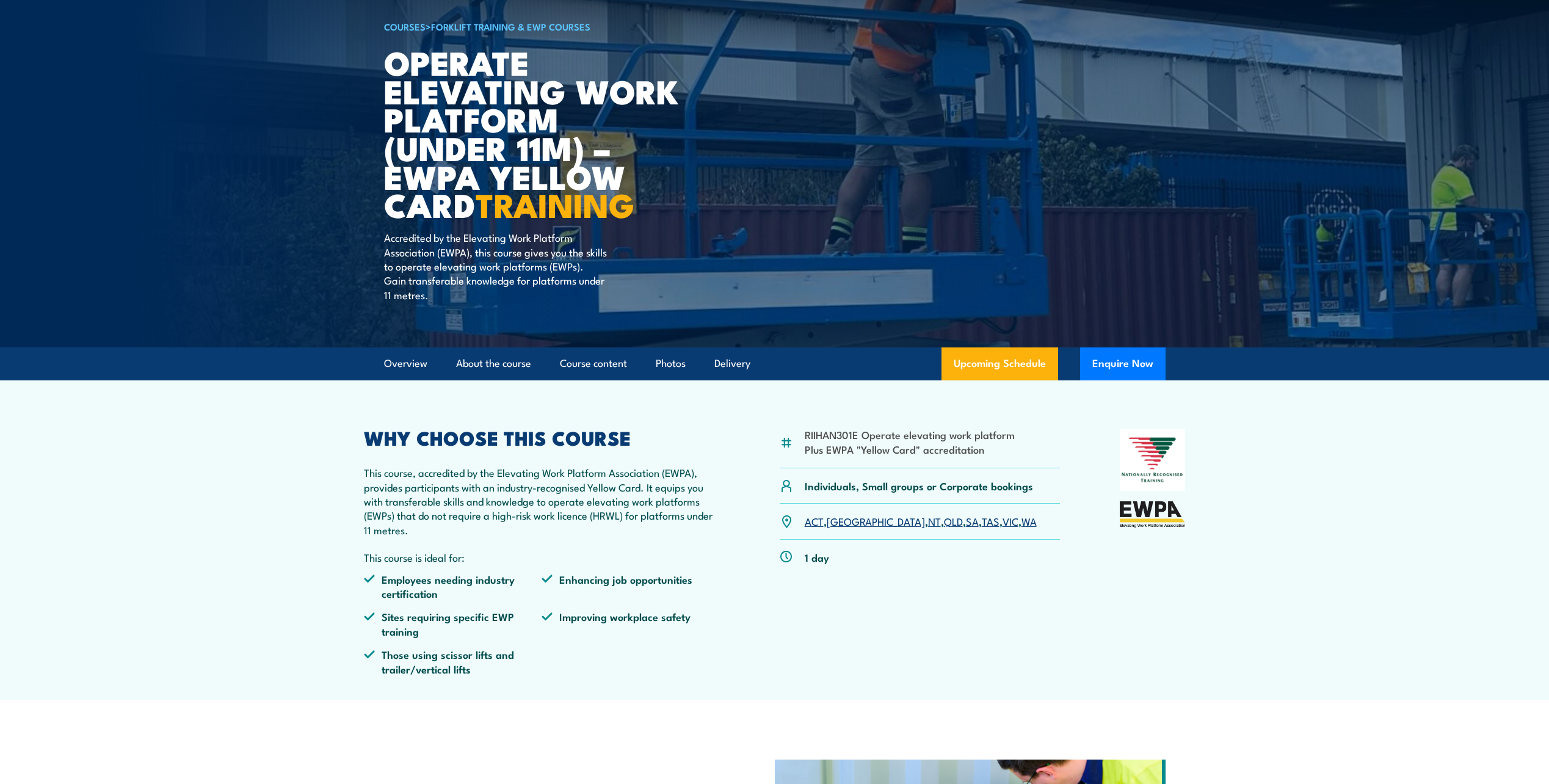
click at [478, 441] on h2 "WHY CHOOSE THIS COURSE" at bounding box center [542, 436] width 357 height 17
click at [584, 364] on link "Course content" at bounding box center [593, 364] width 67 height 33
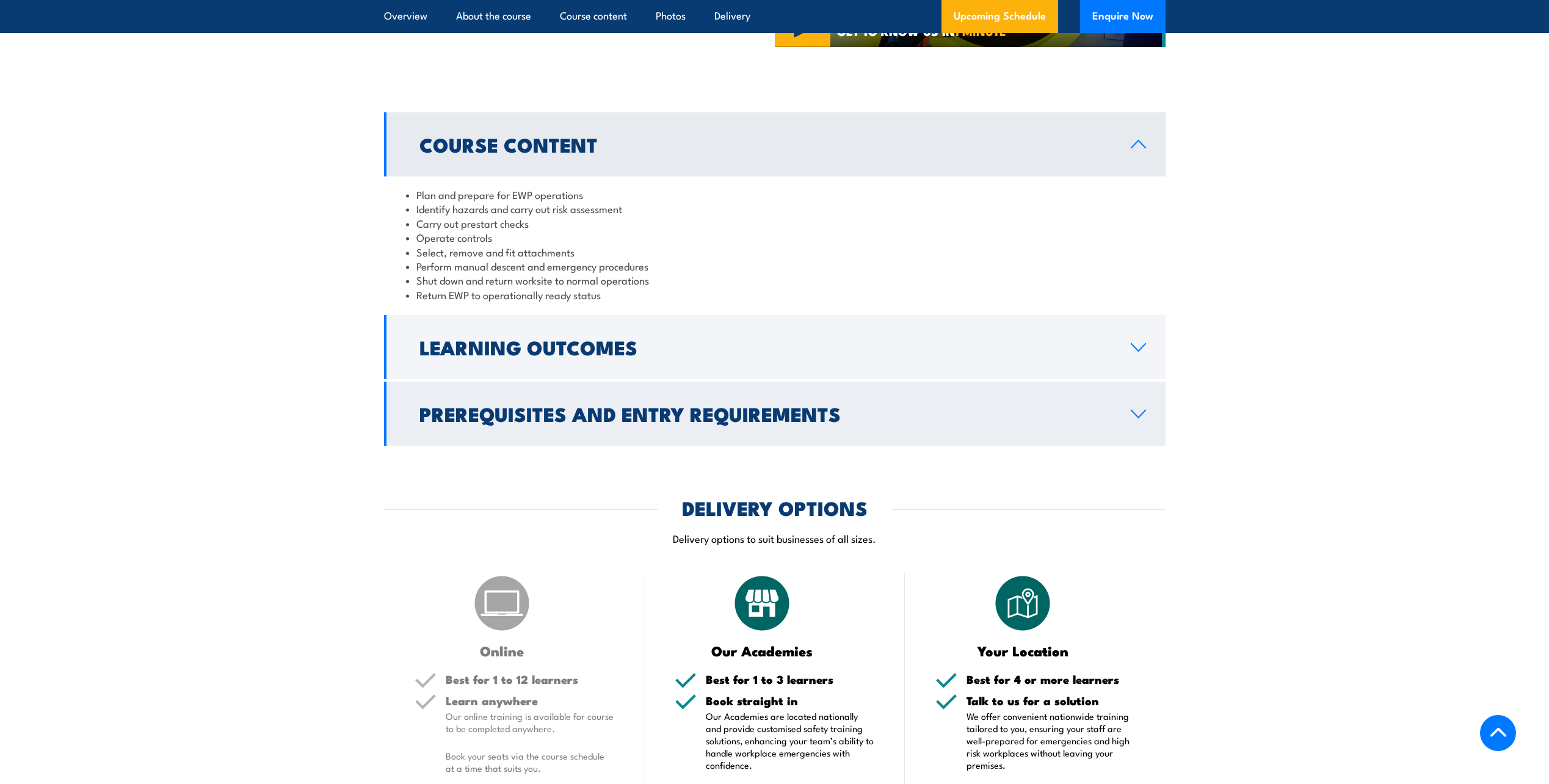
scroll to position [1046, 0]
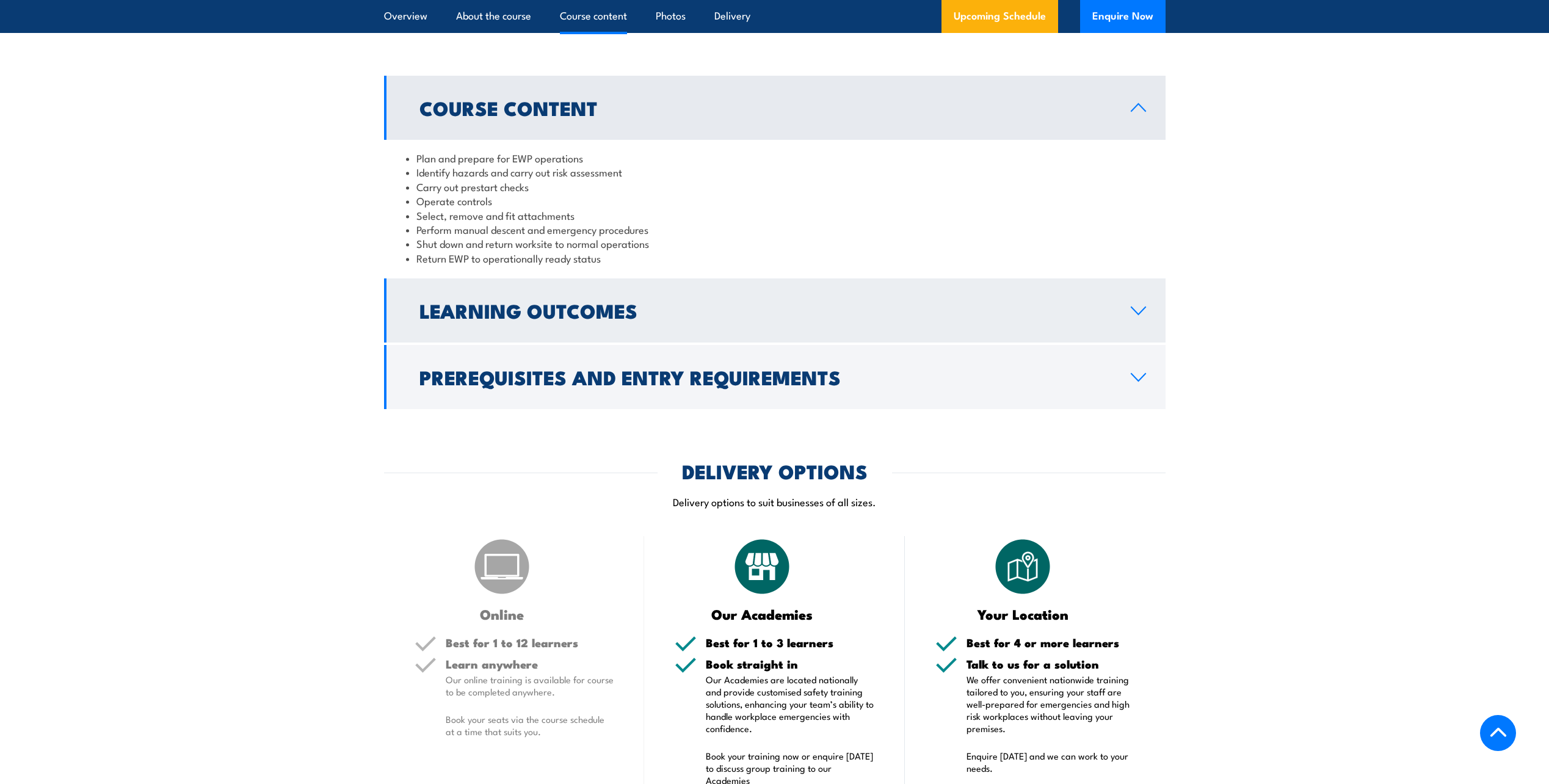
click at [564, 309] on h2 "Learning Outcomes" at bounding box center [765, 310] width 692 height 17
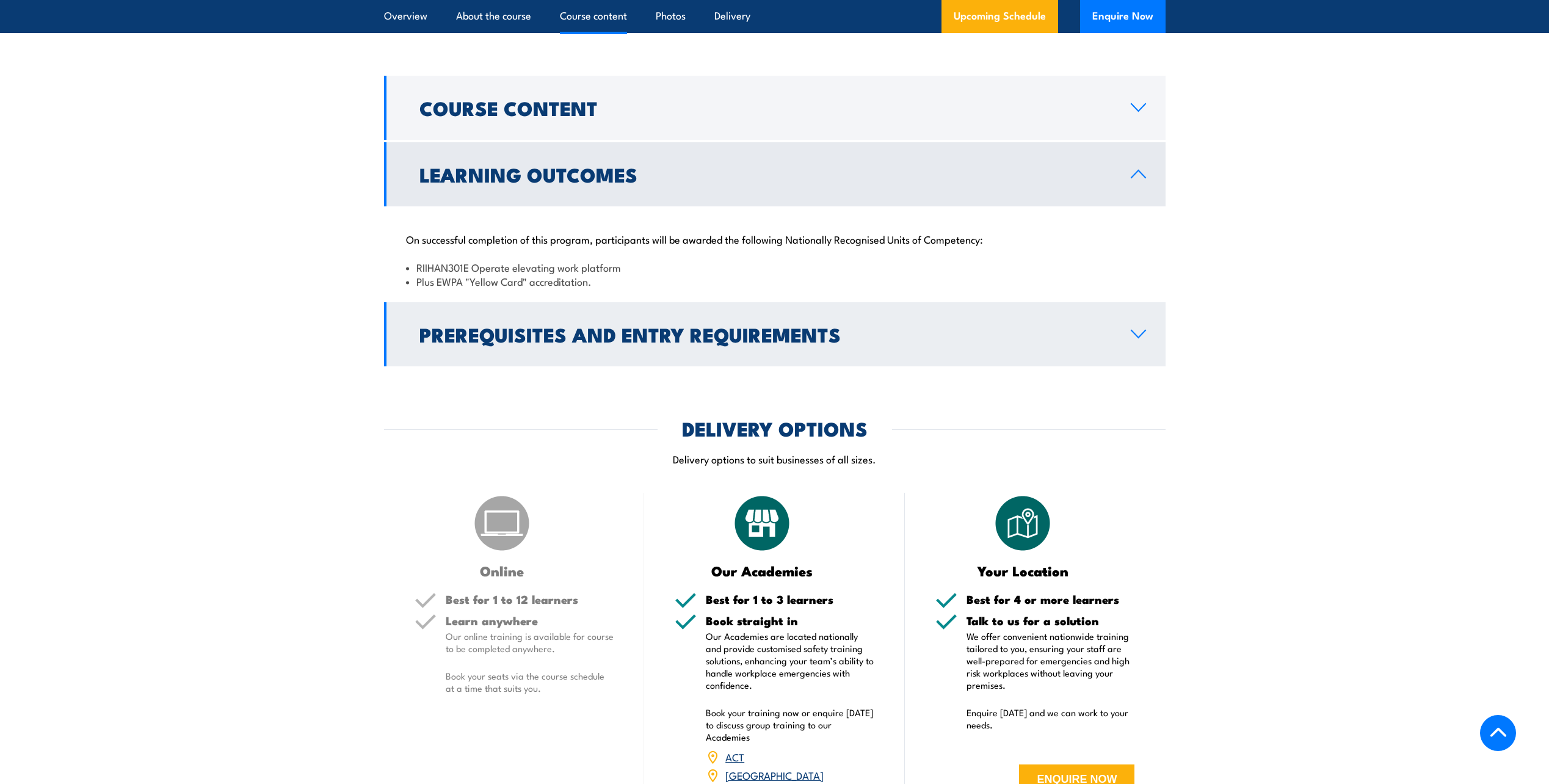
click at [556, 337] on h2 "Prerequisites and Entry Requirements" at bounding box center [765, 334] width 692 height 17
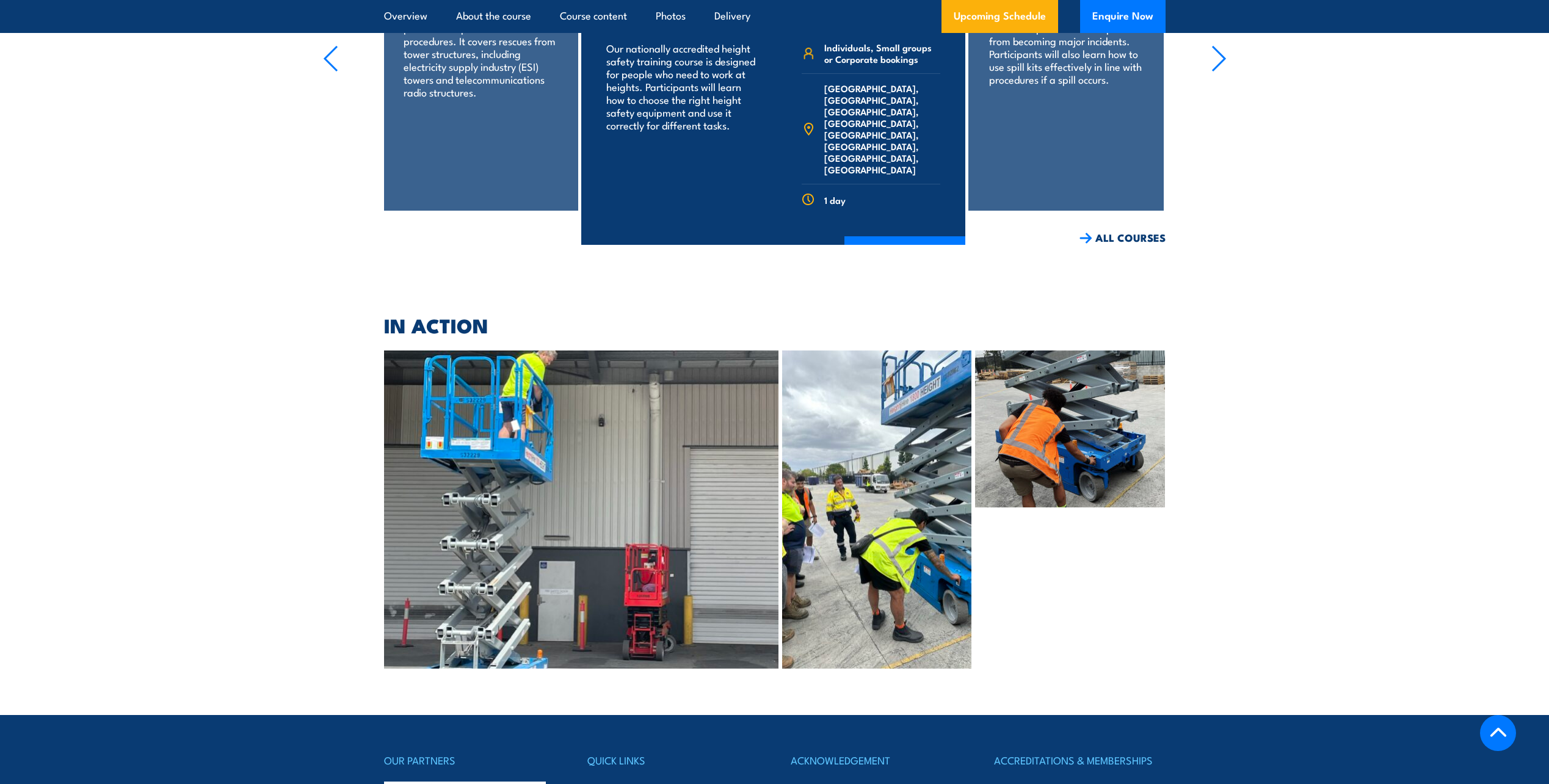
scroll to position [3012, 0]
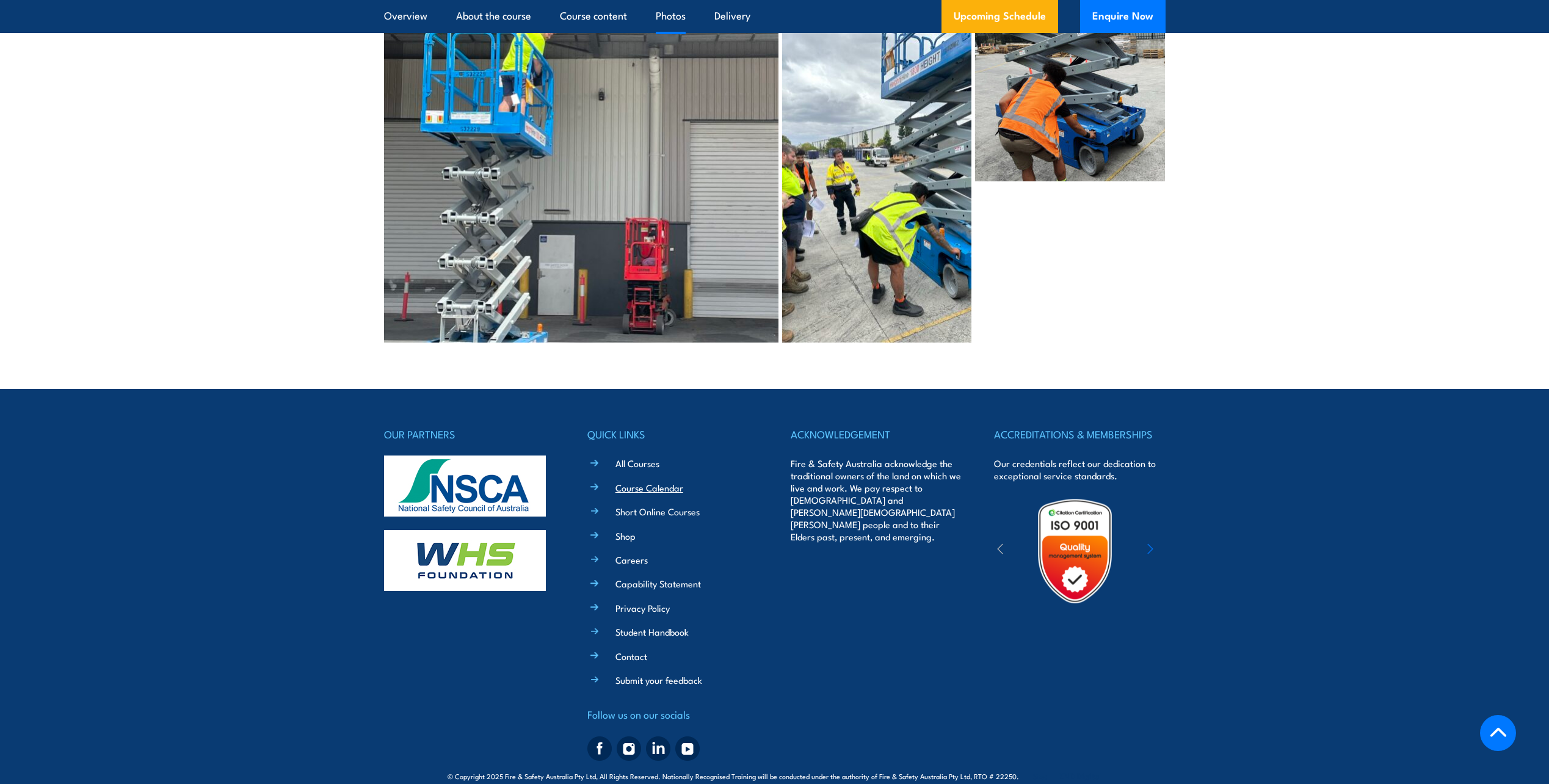
click at [651, 481] on link "Course Calendar" at bounding box center [649, 487] width 68 height 13
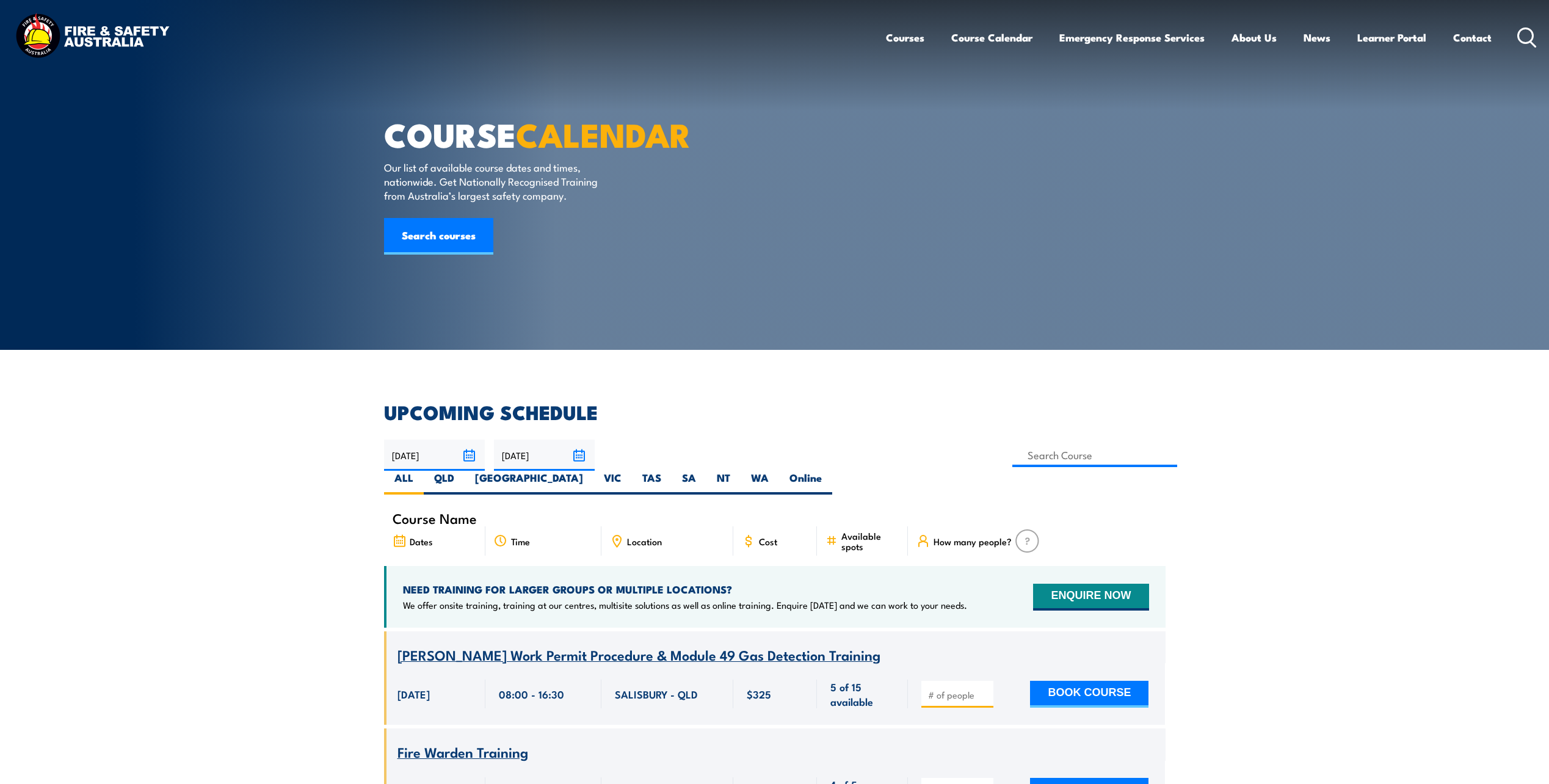
click at [865, 442] on div "19/09/2025 18/11/2025" at bounding box center [774, 467] width 781 height 55
click at [857, 440] on div "19/09/2025 18/11/2025" at bounding box center [774, 467] width 781 height 55
click at [465, 470] on label "QLD" at bounding box center [444, 482] width 41 height 24
click at [462, 470] on input "QLD" at bounding box center [458, 474] width 8 height 8
radio input "true"
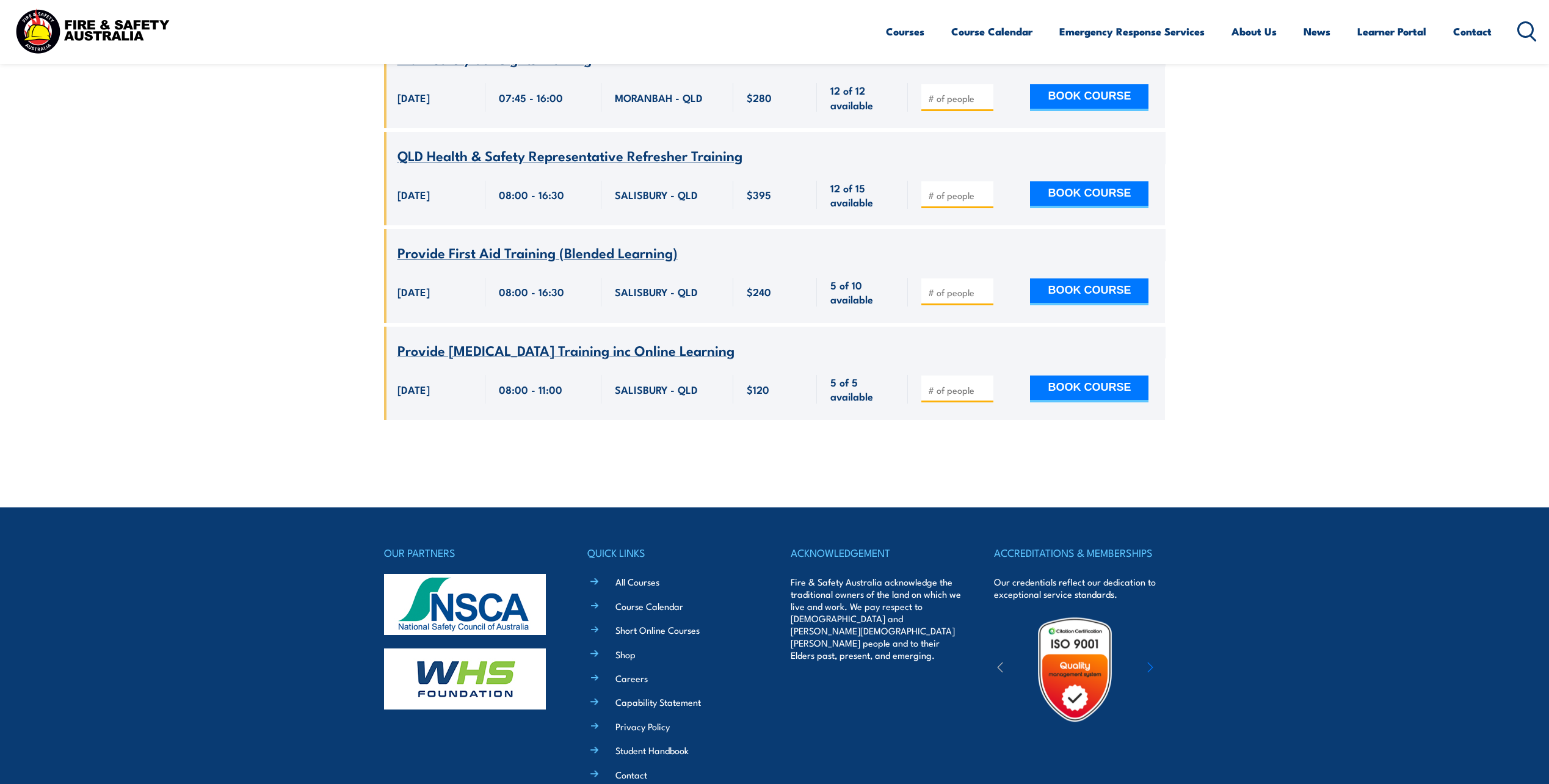
scroll to position [13465, 0]
